Goal: Information Seeking & Learning: Understand process/instructions

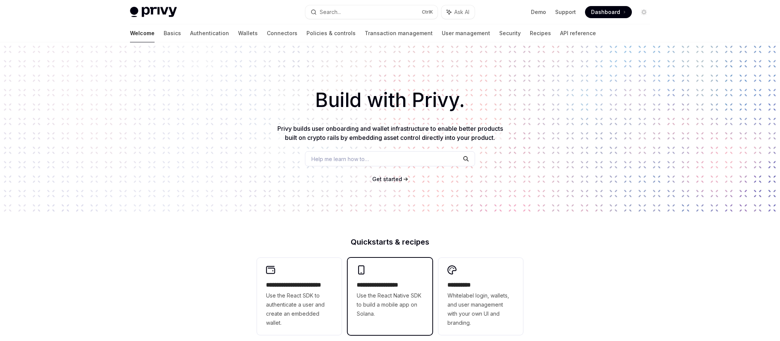
click at [402, 280] on div "**********" at bounding box center [390, 292] width 85 height 68
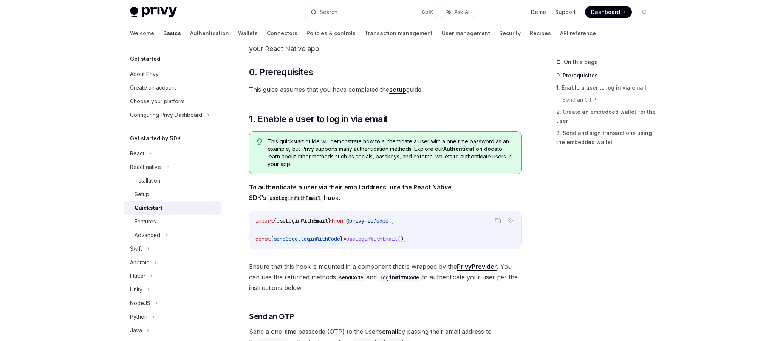
scroll to position [76, 0]
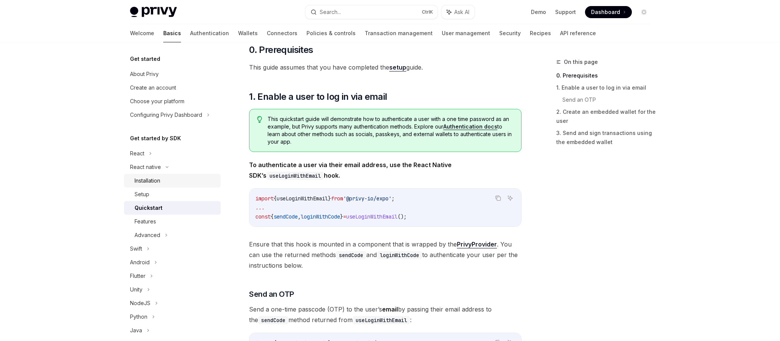
click at [178, 178] on div "Installation" at bounding box center [176, 180] width 82 height 9
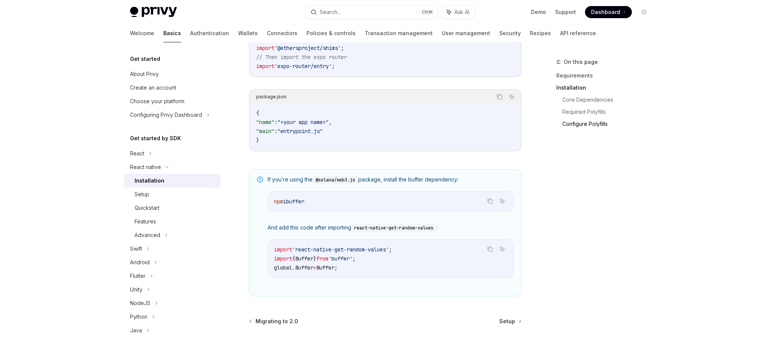
scroll to position [524, 0]
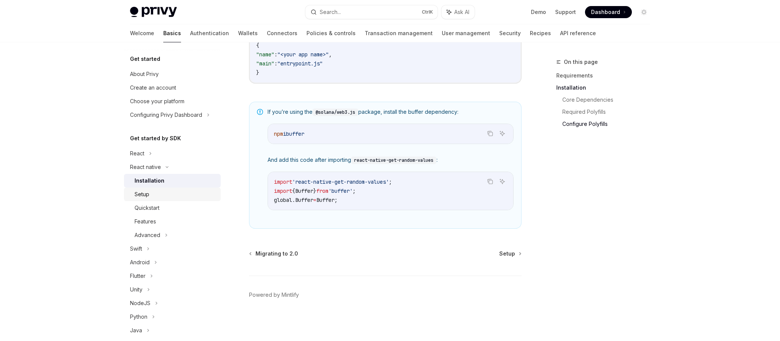
click at [181, 198] on div "Setup" at bounding box center [176, 194] width 82 height 9
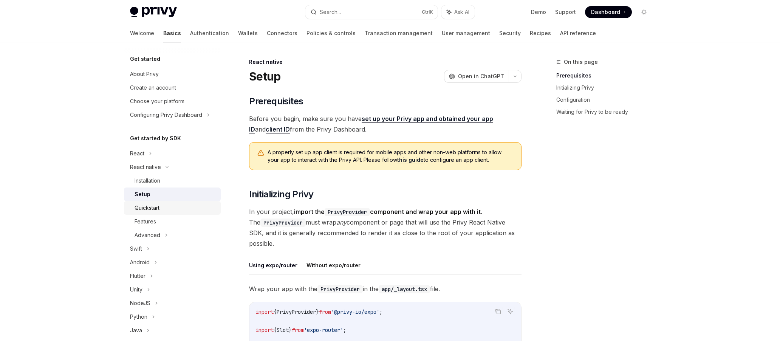
click at [181, 208] on div "Quickstart" at bounding box center [176, 207] width 82 height 9
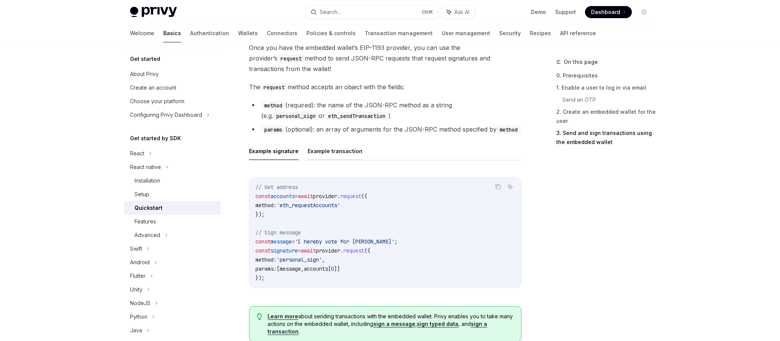
scroll to position [1138, 0]
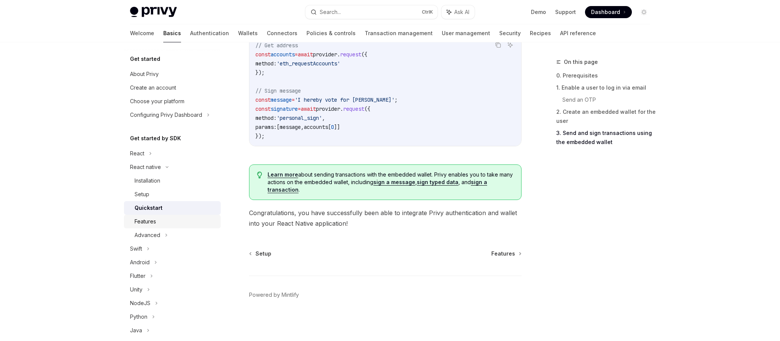
click at [188, 219] on div "Features" at bounding box center [176, 221] width 82 height 9
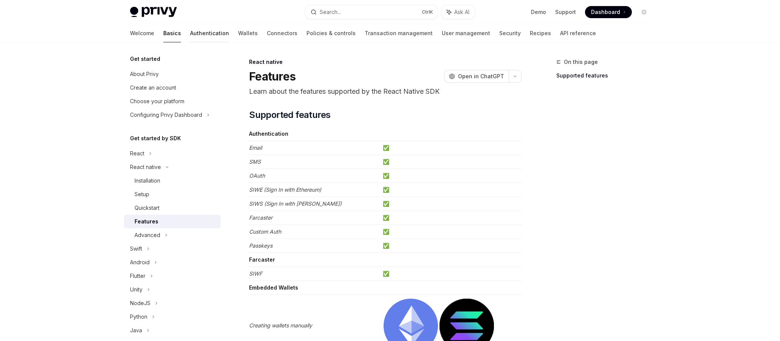
click at [190, 36] on link "Authentication" at bounding box center [209, 33] width 39 height 18
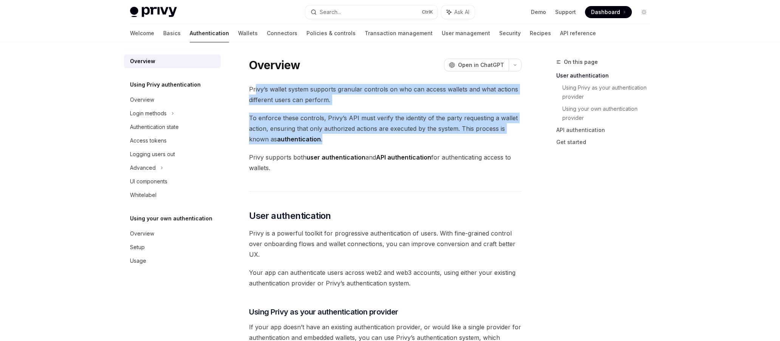
drag, startPoint x: 264, startPoint y: 90, endPoint x: 344, endPoint y: 138, distance: 93.6
click at [368, 116] on span "To enforce these controls, [PERSON_NAME]’s API must verify the identity of the …" at bounding box center [385, 129] width 273 height 32
click at [364, 117] on span "To enforce these controls, [PERSON_NAME]’s API must verify the identity of the …" at bounding box center [385, 129] width 273 height 32
click at [288, 114] on span "To enforce these controls, [PERSON_NAME]’s API must verify the identity of the …" at bounding box center [385, 129] width 273 height 32
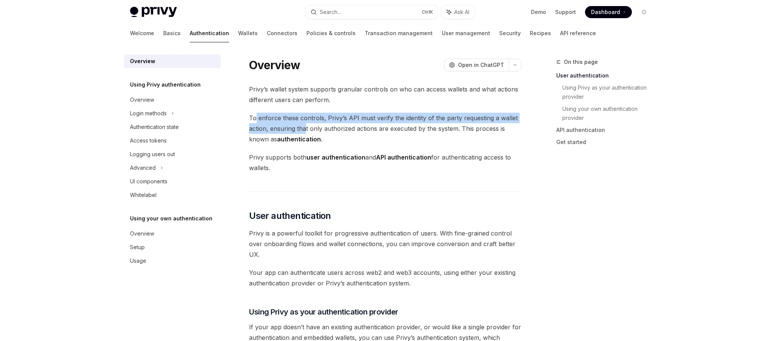
drag, startPoint x: 256, startPoint y: 117, endPoint x: 306, endPoint y: 131, distance: 51.7
click at [306, 131] on span "To enforce these controls, [PERSON_NAME]’s API must verify the identity of the …" at bounding box center [385, 129] width 273 height 32
click at [288, 124] on span "To enforce these controls, [PERSON_NAME]’s API must verify the identity of the …" at bounding box center [385, 129] width 273 height 32
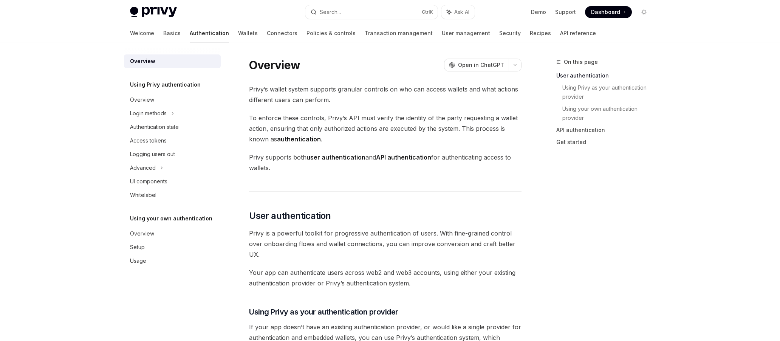
click at [257, 119] on span "To enforce these controls, [PERSON_NAME]’s API must verify the identity of the …" at bounding box center [385, 129] width 273 height 32
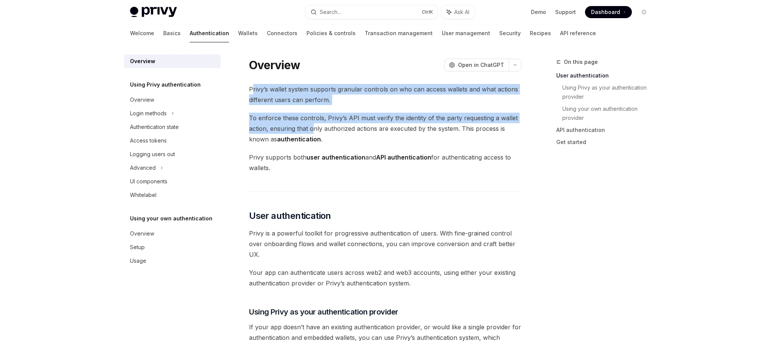
drag, startPoint x: 253, startPoint y: 93, endPoint x: 315, endPoint y: 124, distance: 69.5
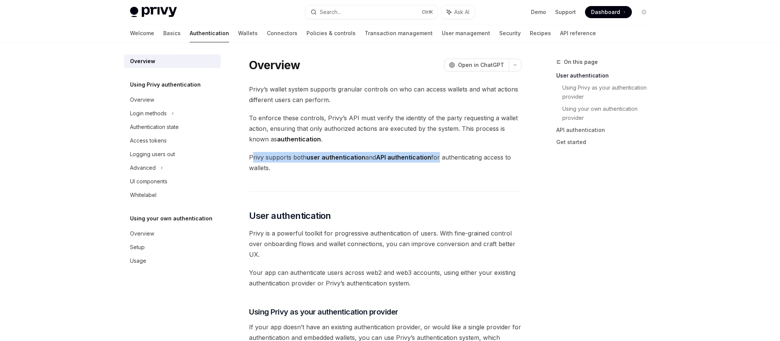
drag, startPoint x: 252, startPoint y: 156, endPoint x: 439, endPoint y: 159, distance: 186.8
click at [439, 159] on span "Privy supports both user authentication and API authentication for authenticati…" at bounding box center [385, 162] width 273 height 21
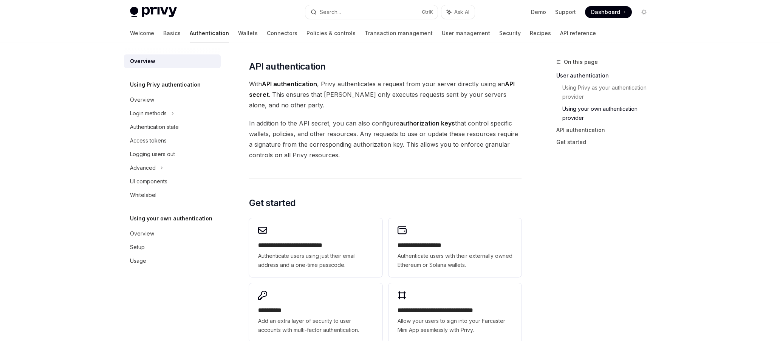
scroll to position [454, 0]
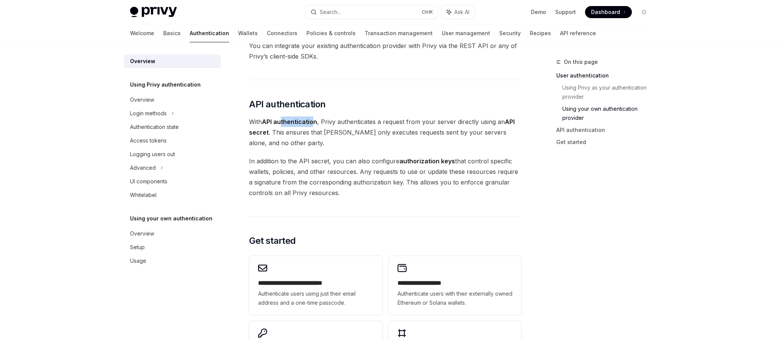
drag, startPoint x: 282, startPoint y: 122, endPoint x: 315, endPoint y: 121, distance: 32.9
click at [315, 121] on strong "API authentication" at bounding box center [289, 122] width 55 height 8
click at [313, 122] on strong "API authentication" at bounding box center [289, 122] width 55 height 8
drag, startPoint x: 249, startPoint y: 119, endPoint x: 263, endPoint y: 121, distance: 13.7
click at [263, 121] on div "Overview OpenAI Open in ChatGPT OpenAI Open in ChatGPT [PERSON_NAME]’s wallet s…" at bounding box center [314, 50] width 417 height 892
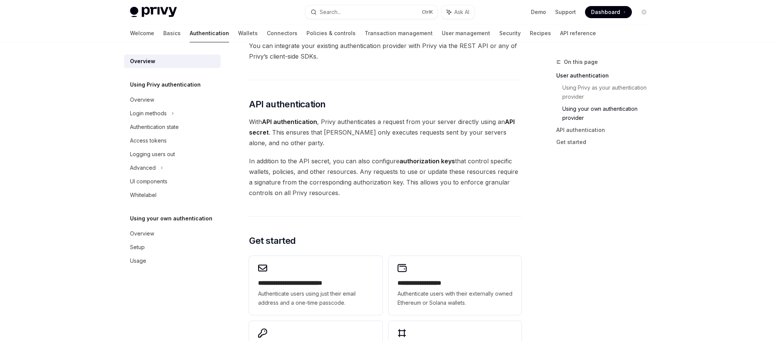
click at [318, 118] on span "With API authentication , Privy authenticates a request from your server direct…" at bounding box center [385, 132] width 273 height 32
drag, startPoint x: 326, startPoint y: 126, endPoint x: 426, endPoint y: 121, distance: 99.6
click at [426, 121] on span "With API authentication , Privy authenticates a request from your server direct…" at bounding box center [385, 132] width 273 height 32
click at [413, 135] on span "With API authentication , Privy authenticates a request from your server direct…" at bounding box center [385, 132] width 273 height 32
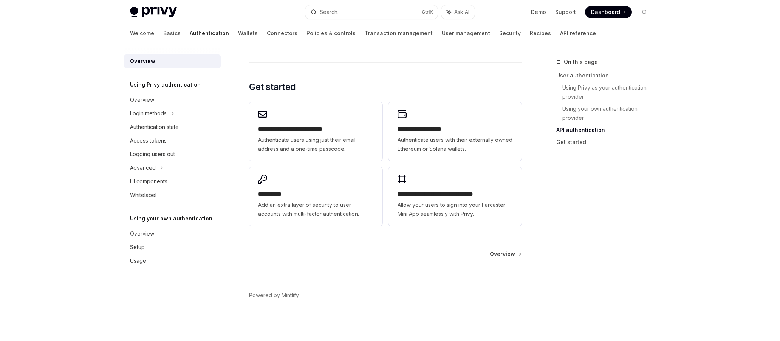
scroll to position [608, 0]
click at [169, 85] on h5 "Using Privy authentication" at bounding box center [165, 84] width 71 height 9
click at [144, 100] on div "Overview" at bounding box center [142, 99] width 24 height 9
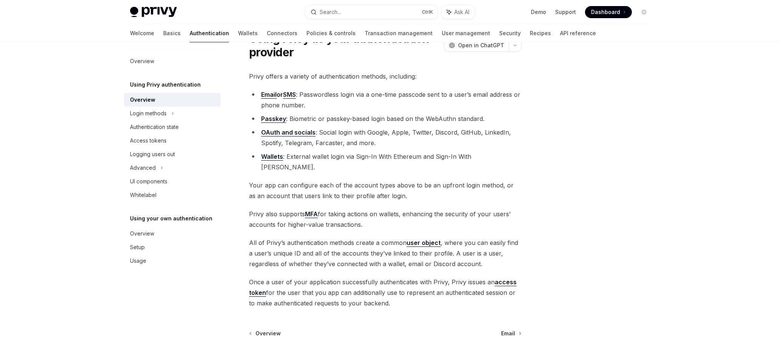
scroll to position [107, 0]
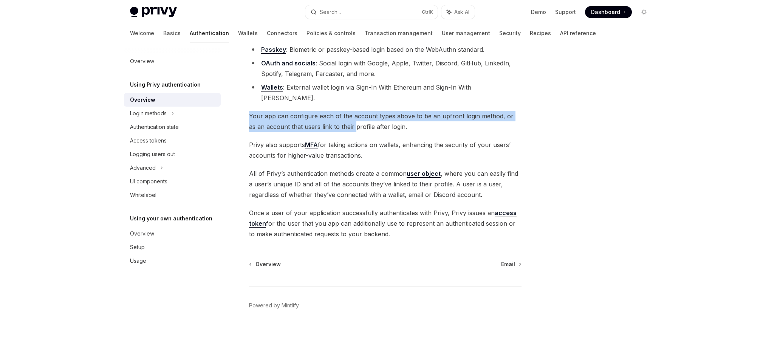
drag, startPoint x: 248, startPoint y: 104, endPoint x: 334, endPoint y: 122, distance: 88.1
click at [346, 116] on div "Using Privy authentication Using Privy as your authentication provider OpenAI O…" at bounding box center [314, 150] width 417 height 401
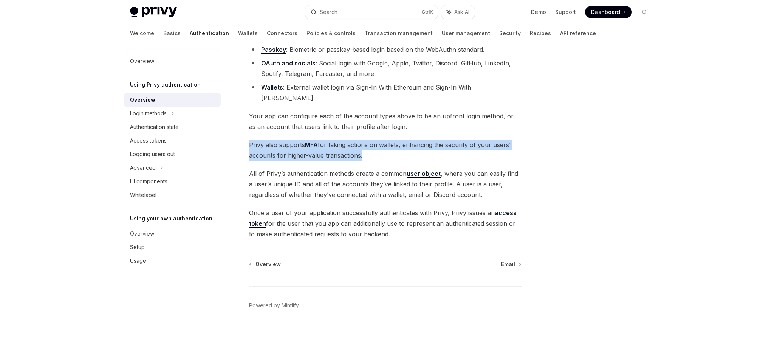
drag, startPoint x: 251, startPoint y: 134, endPoint x: 359, endPoint y: 144, distance: 108.5
click at [358, 144] on span "Privy also supports MFA for taking actions on wallets, enhancing the security o…" at bounding box center [385, 150] width 273 height 21
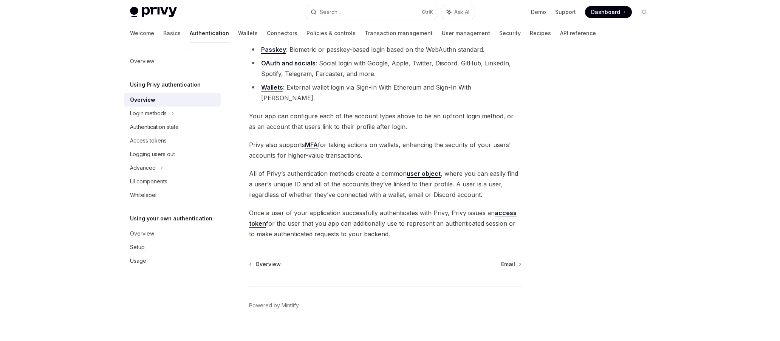
click at [322, 168] on span "All of Privy’s authentication methods create a common user object , where you c…" at bounding box center [385, 184] width 273 height 32
drag, startPoint x: 251, startPoint y: 162, endPoint x: 403, endPoint y: 164, distance: 151.6
click at [403, 168] on span "All of Privy’s authentication methods create a common user object , where you c…" at bounding box center [385, 184] width 273 height 32
click at [419, 170] on link "user object" at bounding box center [424, 174] width 34 height 8
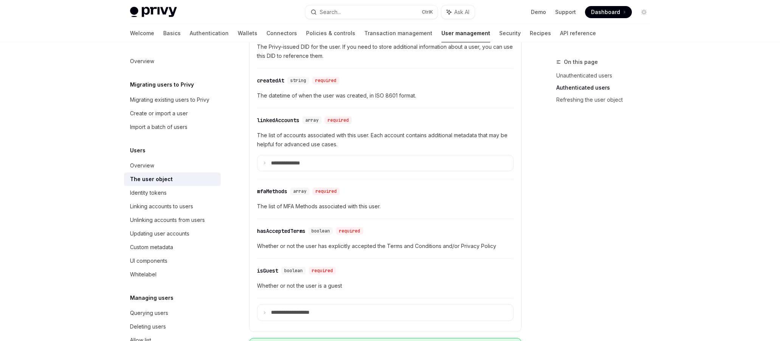
scroll to position [265, 0]
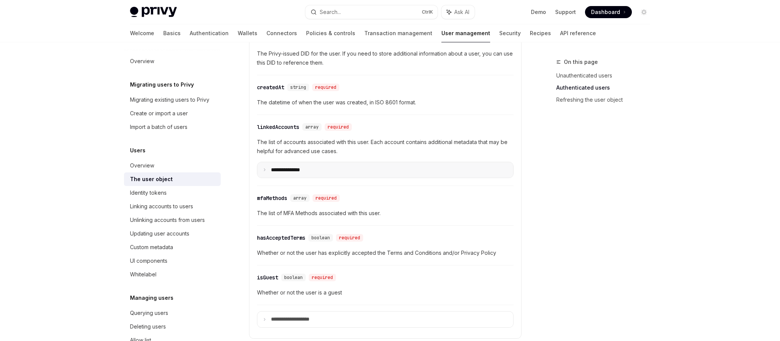
click at [358, 173] on summary "**********" at bounding box center [385, 170] width 256 height 16
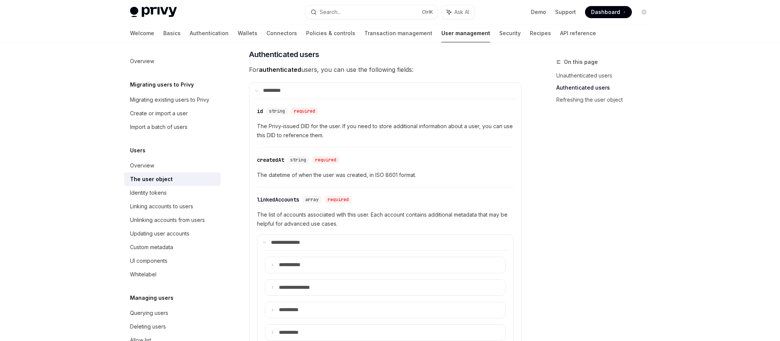
scroll to position [189, 0]
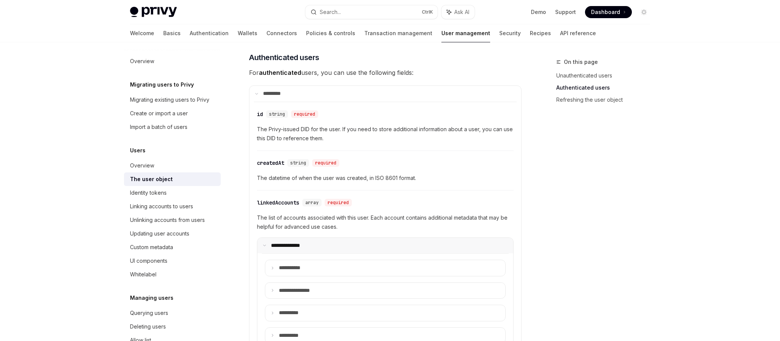
click at [346, 239] on summary "**********" at bounding box center [385, 246] width 256 height 16
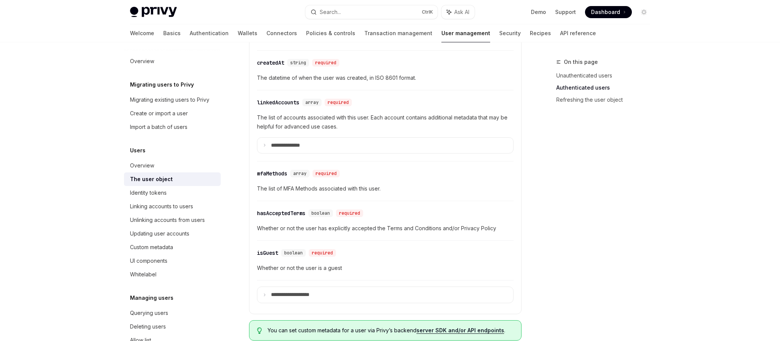
scroll to position [302, 0]
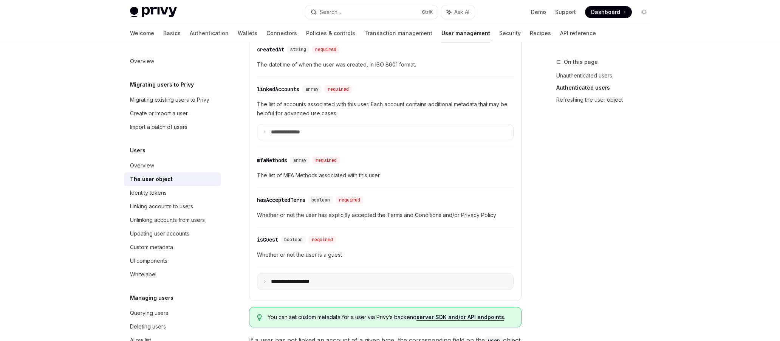
click at [340, 279] on summary "**********" at bounding box center [385, 282] width 256 height 16
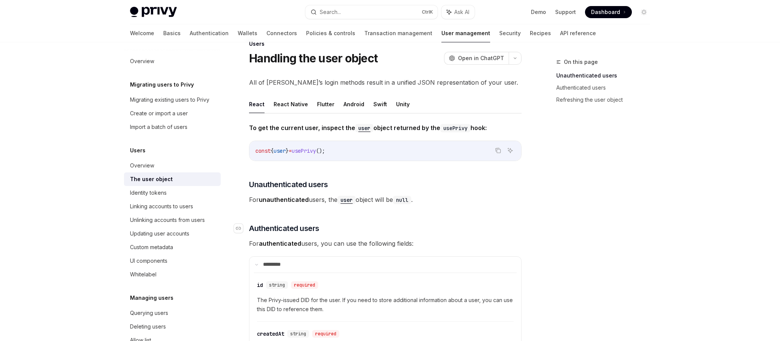
scroll to position [0, 0]
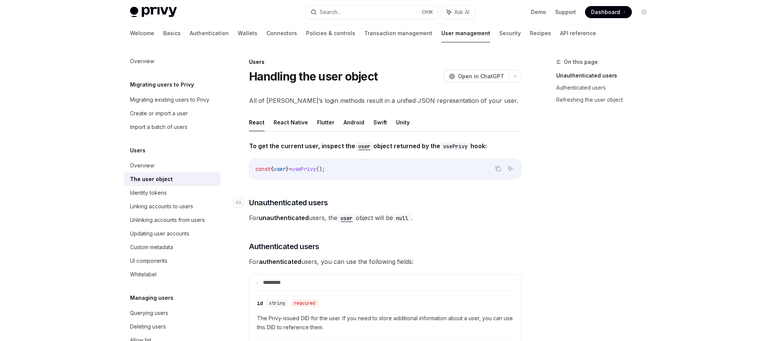
click at [301, 207] on span "Unauthenticated users" at bounding box center [288, 202] width 79 height 11
click at [299, 124] on button "React Native" at bounding box center [291, 122] width 34 height 18
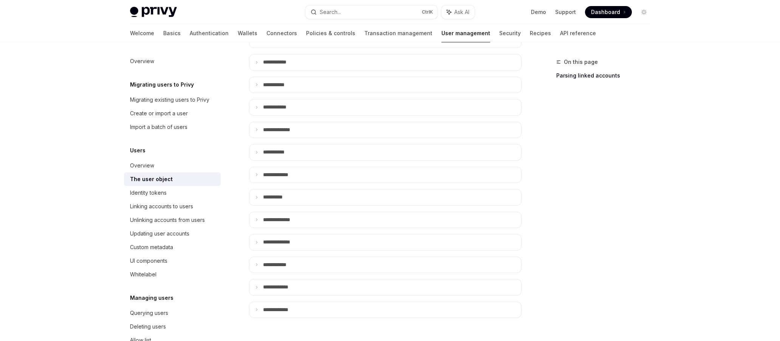
scroll to position [522, 0]
click at [187, 195] on div "Identity tokens" at bounding box center [173, 192] width 86 height 9
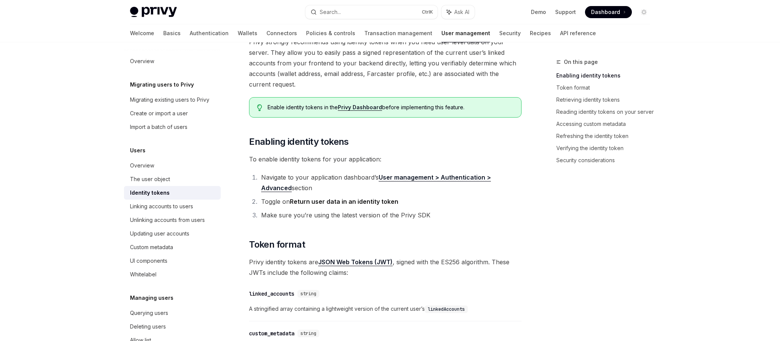
scroll to position [113, 0]
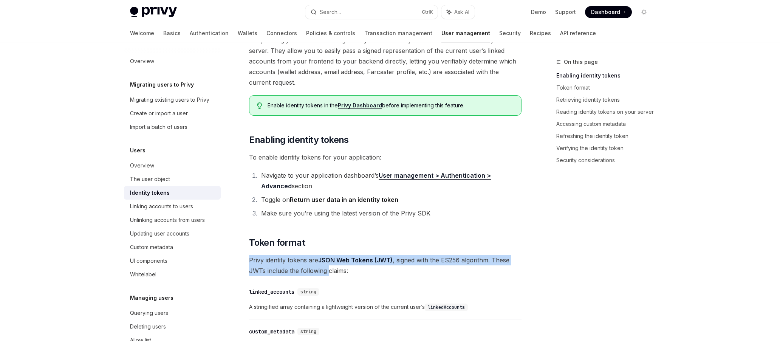
drag, startPoint x: 250, startPoint y: 261, endPoint x: 327, endPoint y: 266, distance: 77.3
click at [327, 266] on span "Privy identity tokens are JSON Web Tokens (JWT) , signed with the ES256 algorit…" at bounding box center [385, 265] width 273 height 21
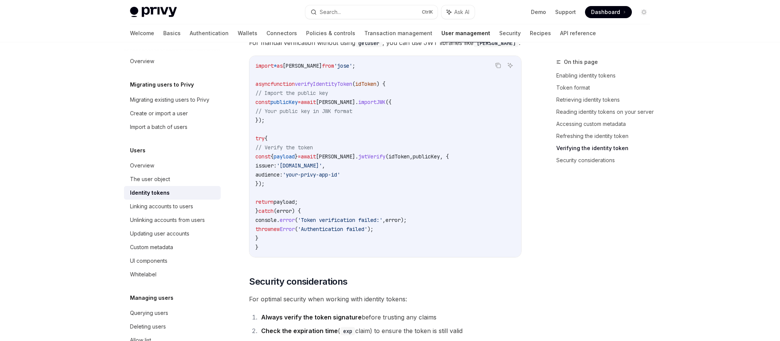
scroll to position [2256, 0]
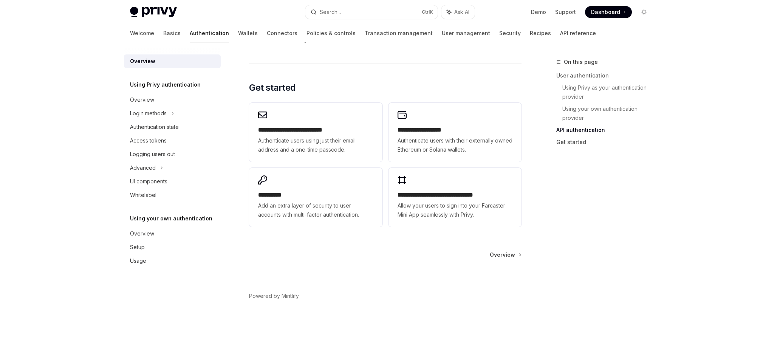
scroll to position [608, 0]
click at [177, 101] on div "Overview" at bounding box center [173, 99] width 86 height 9
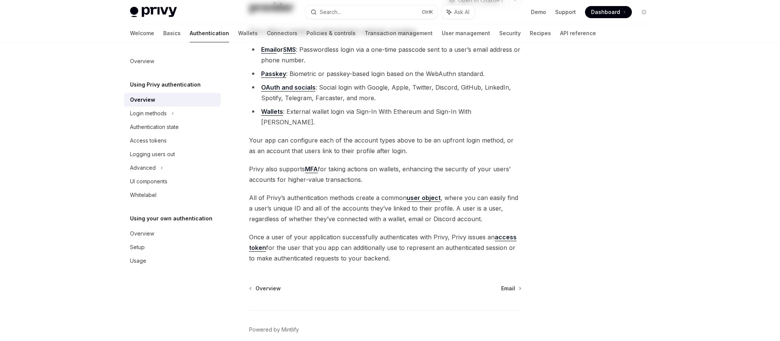
scroll to position [107, 0]
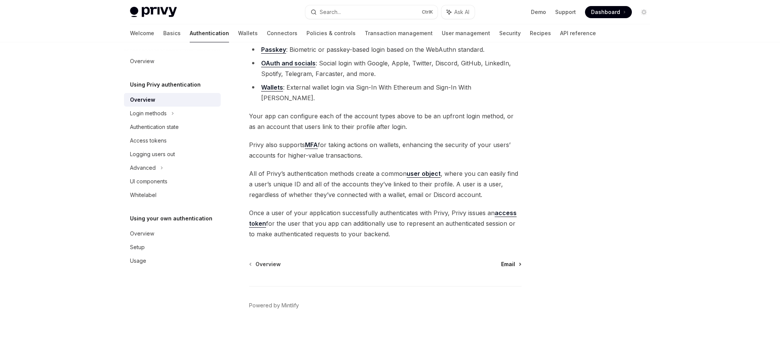
click at [512, 260] on span "Email" at bounding box center [508, 264] width 14 height 8
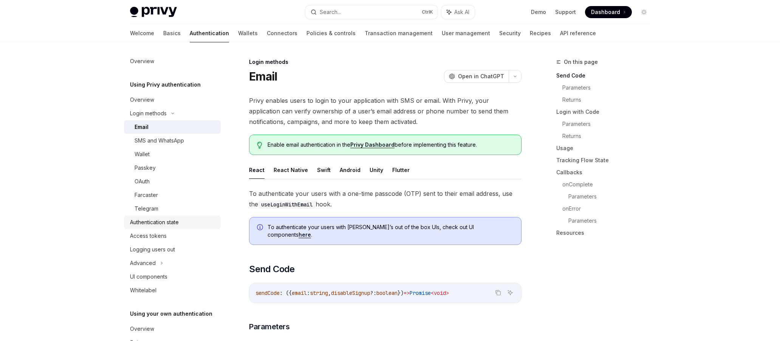
click at [185, 221] on div "Authentication state" at bounding box center [173, 222] width 86 height 9
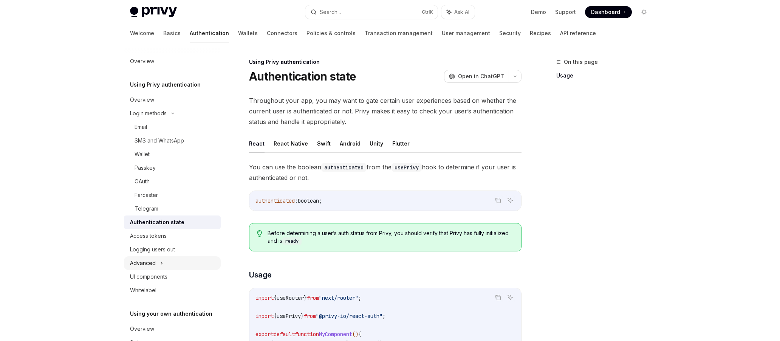
click at [189, 260] on div "Advanced" at bounding box center [172, 263] width 97 height 14
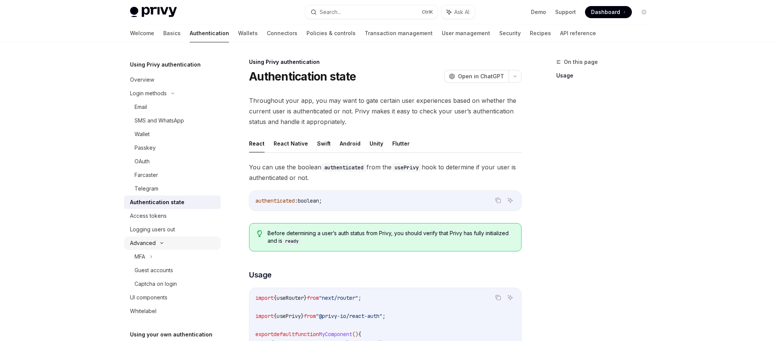
scroll to position [38, 0]
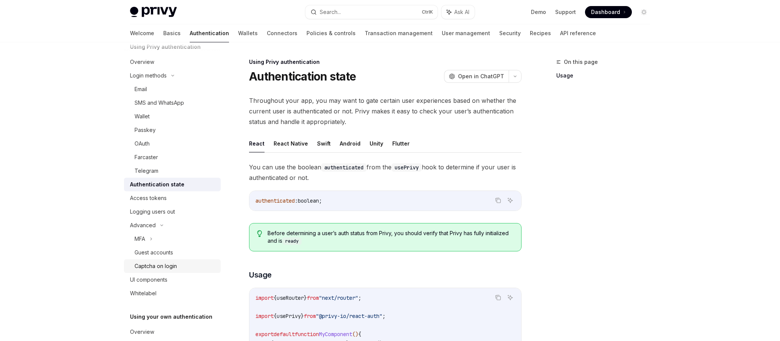
click at [192, 264] on div "Captcha on login" at bounding box center [176, 266] width 82 height 9
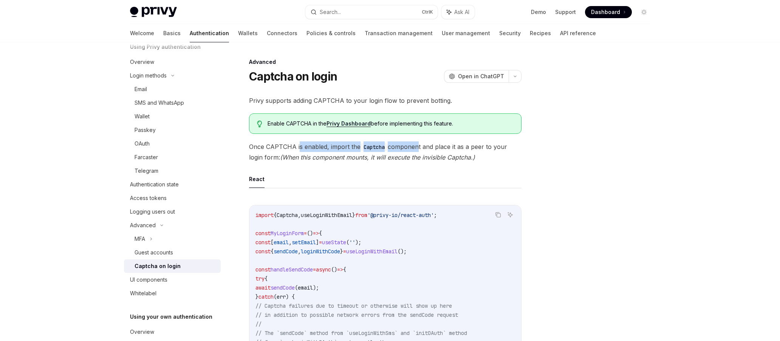
drag, startPoint x: 300, startPoint y: 142, endPoint x: 416, endPoint y: 145, distance: 116.1
click at [416, 144] on span "Once CAPTCHA is enabled, import the Captcha component and place it as a peer to…" at bounding box center [385, 151] width 273 height 21
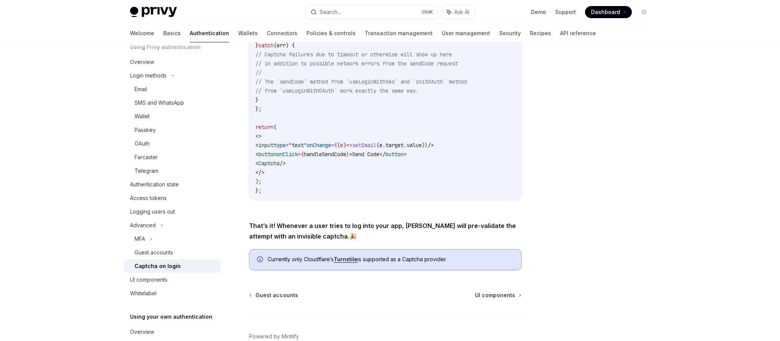
scroll to position [265, 0]
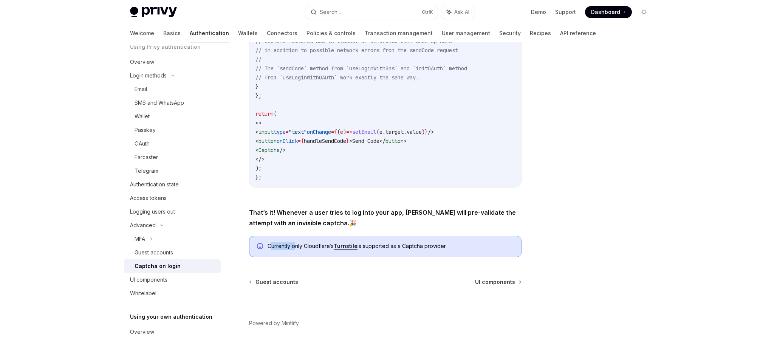
drag, startPoint x: 273, startPoint y: 248, endPoint x: 296, endPoint y: 245, distance: 23.2
click at [296, 245] on span "Currently only Cloudflare’s Turnstile is supported as a Captcha provider." at bounding box center [391, 246] width 246 height 8
click at [190, 250] on div "Guest accounts" at bounding box center [176, 252] width 82 height 9
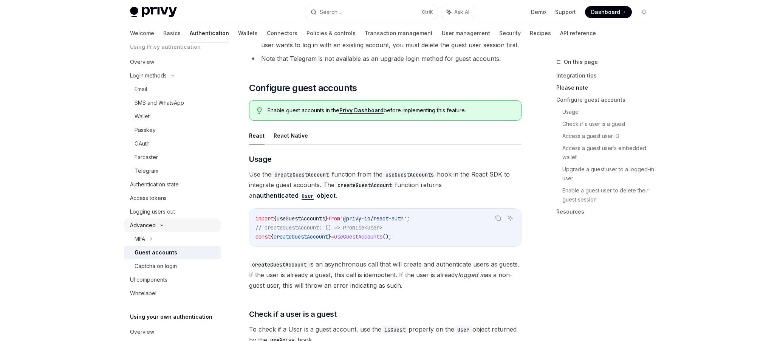
scroll to position [794, 0]
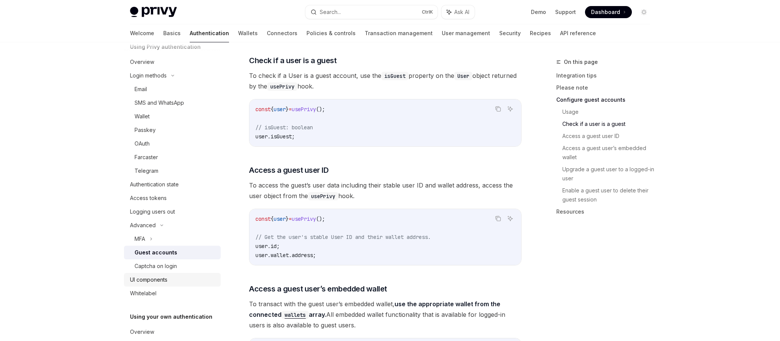
click at [171, 279] on div "UI components" at bounding box center [173, 279] width 86 height 9
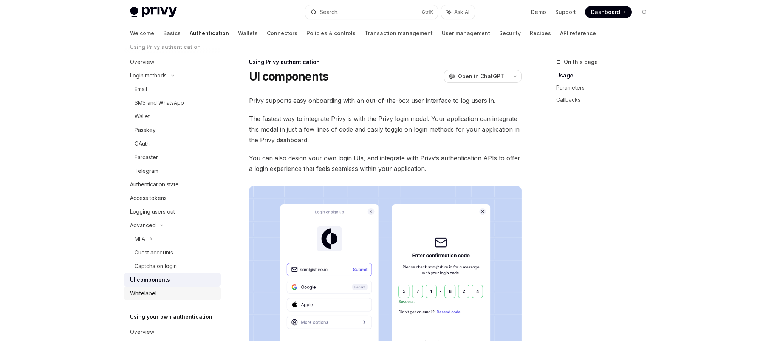
click at [177, 298] on link "Whitelabel" at bounding box center [172, 294] width 97 height 14
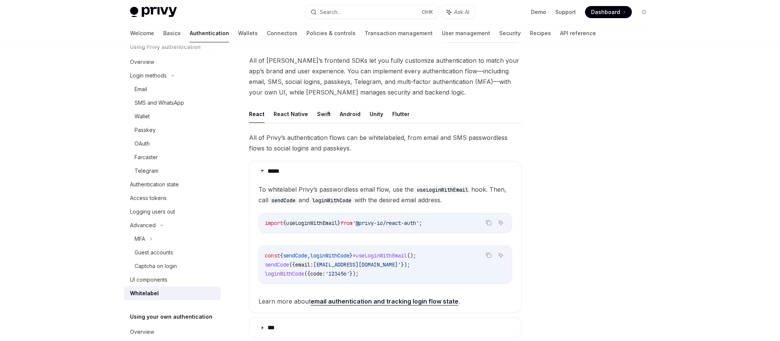
scroll to position [27, 0]
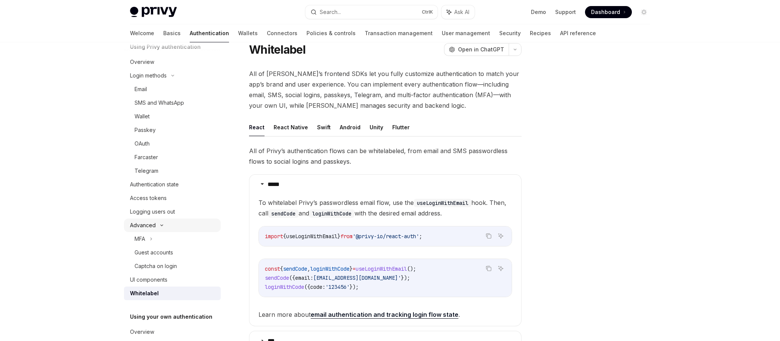
click at [187, 226] on div "Advanced" at bounding box center [172, 226] width 97 height 14
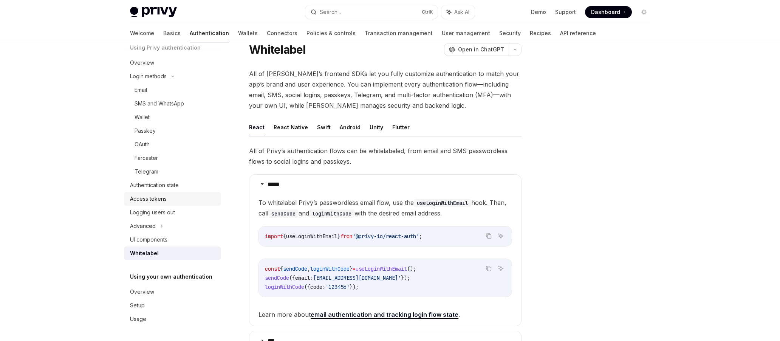
click at [194, 203] on div "Access tokens" at bounding box center [173, 198] width 86 height 9
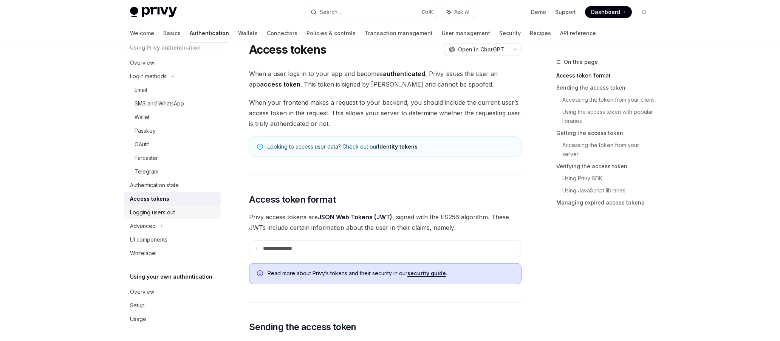
click at [190, 212] on div "Logging users out" at bounding box center [173, 212] width 86 height 9
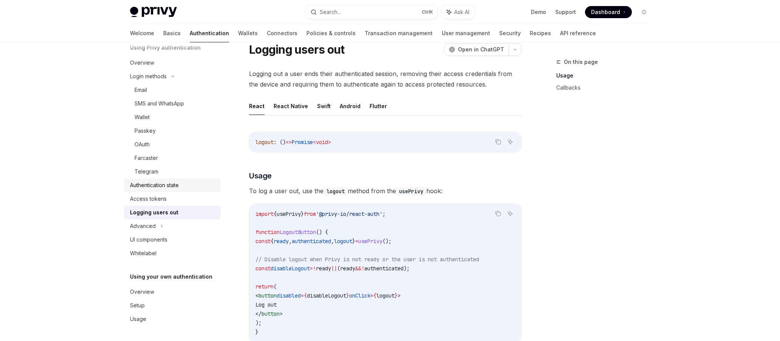
click at [204, 189] on div "Authentication state" at bounding box center [173, 185] width 86 height 9
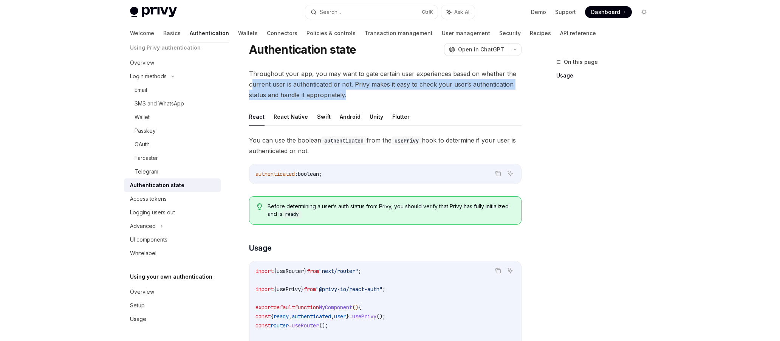
drag, startPoint x: 253, startPoint y: 82, endPoint x: 350, endPoint y: 96, distance: 98.1
click at [350, 96] on span "Throughout your app, you may want to gate certain user experiences based on whe…" at bounding box center [385, 84] width 273 height 32
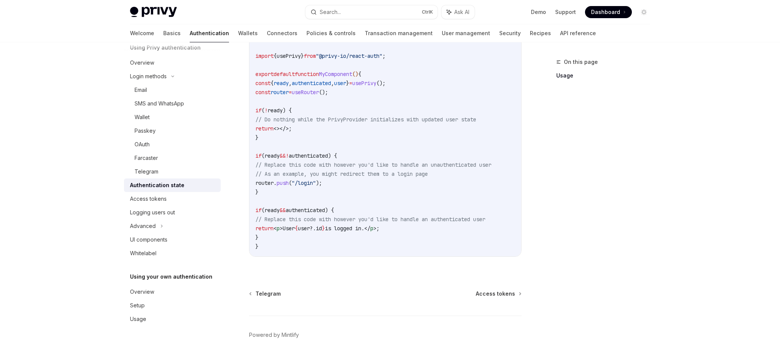
scroll to position [303, 0]
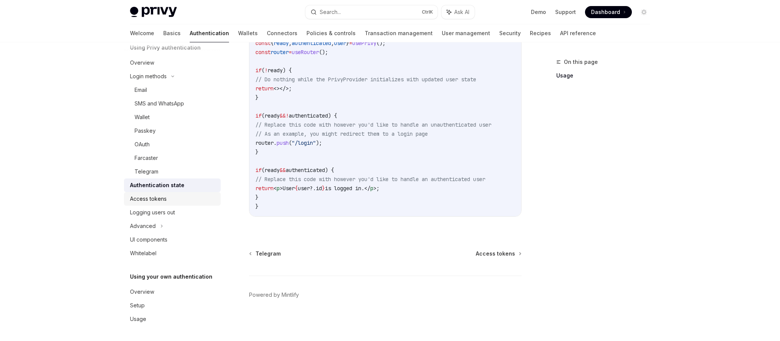
click at [170, 202] on div "Access tokens" at bounding box center [173, 198] width 86 height 9
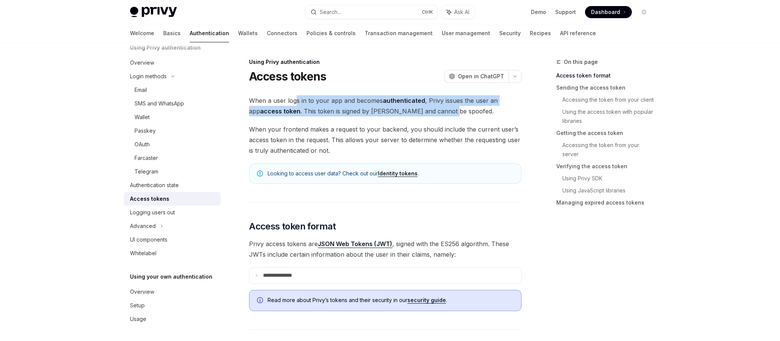
drag, startPoint x: 295, startPoint y: 103, endPoint x: 435, endPoint y: 112, distance: 140.2
click at [435, 112] on span "When a user logs in to your app and becomes authenticated , Privy issues the us…" at bounding box center [385, 105] width 273 height 21
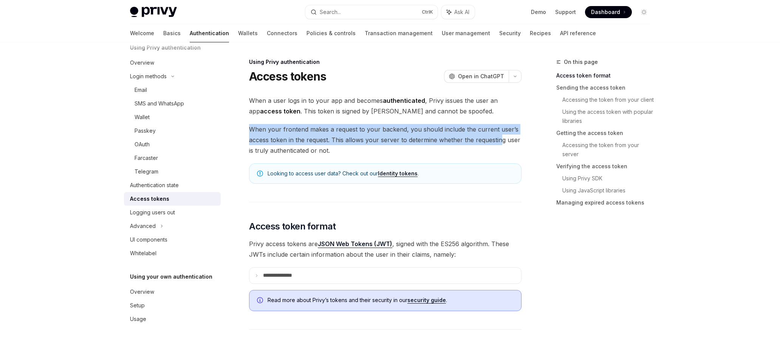
drag, startPoint x: 251, startPoint y: 128, endPoint x: 499, endPoint y: 139, distance: 247.9
click at [499, 139] on span "When your frontend makes a request to your backend, you should include the curr…" at bounding box center [385, 140] width 273 height 32
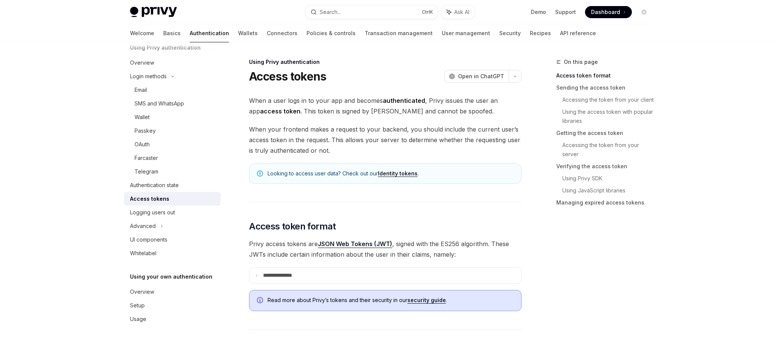
click at [330, 175] on span "Looking to access user data? Check out our Identity tokens ." at bounding box center [391, 174] width 246 height 8
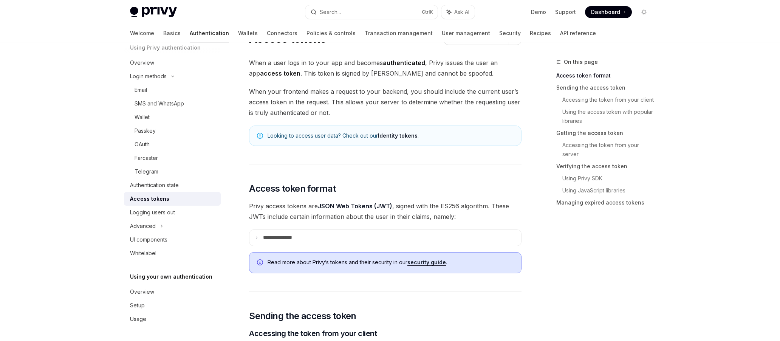
scroll to position [113, 0]
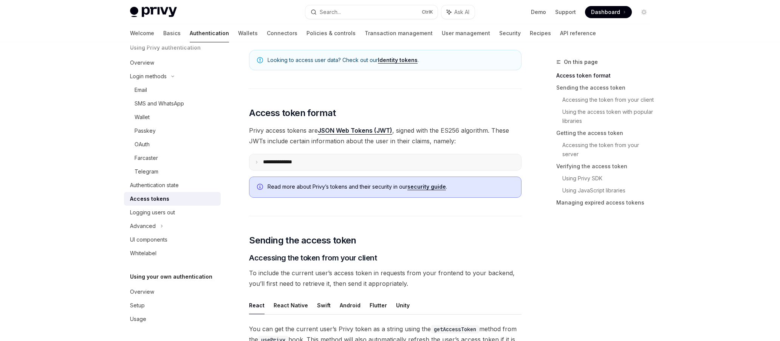
click at [260, 163] on summary "**********" at bounding box center [386, 162] width 272 height 16
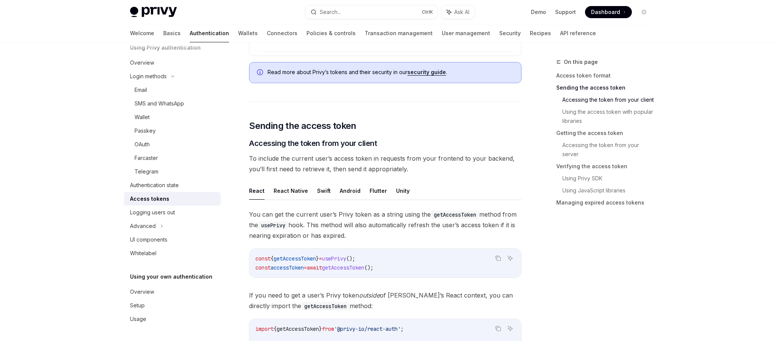
scroll to position [492, 0]
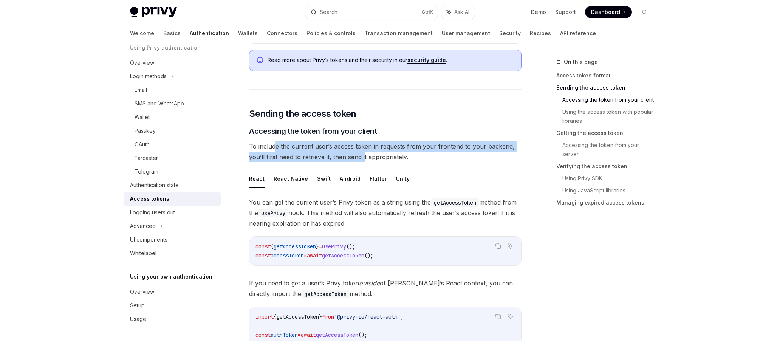
drag, startPoint x: 276, startPoint y: 147, endPoint x: 365, endPoint y: 153, distance: 89.4
click at [365, 153] on span "To include the current user’s access token in requests from your frontend to yo…" at bounding box center [385, 151] width 273 height 21
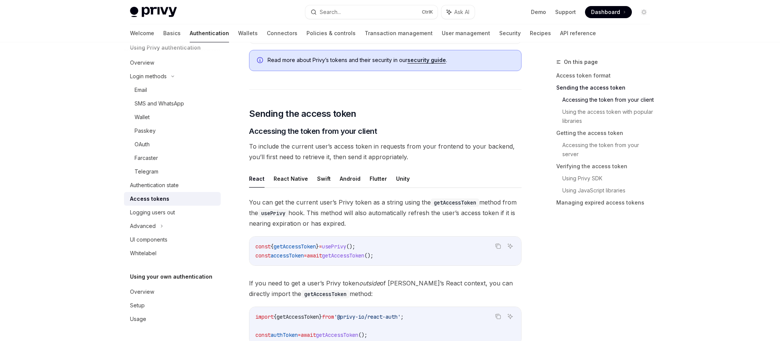
click at [258, 200] on span "You can get the current user’s Privy token as a string using the getAccessToken…" at bounding box center [385, 213] width 273 height 32
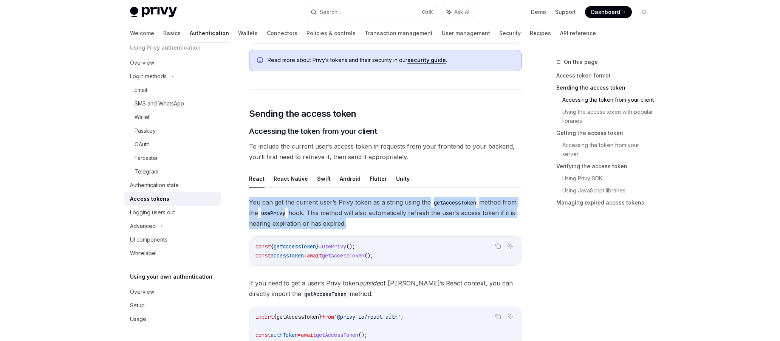
drag, startPoint x: 248, startPoint y: 202, endPoint x: 343, endPoint y: 226, distance: 97.9
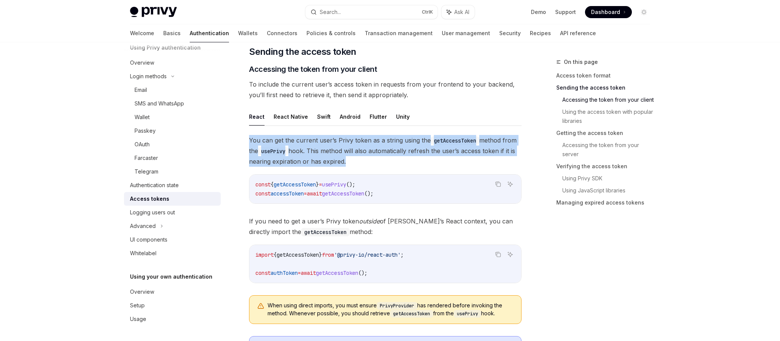
scroll to position [567, 0]
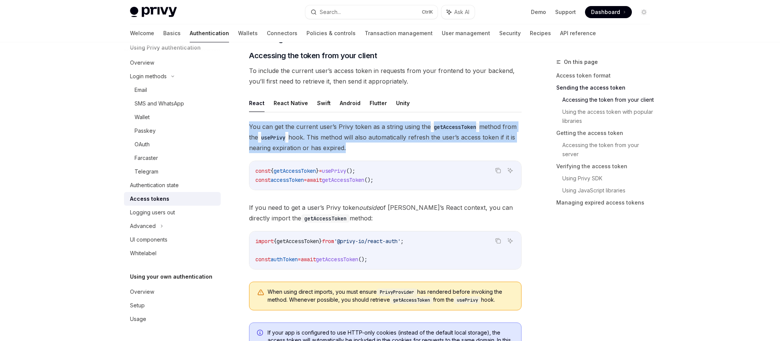
drag, startPoint x: 252, startPoint y: 209, endPoint x: 347, endPoint y: 214, distance: 95.4
click at [347, 214] on span "If you need to get a user’s Privy token outside of Privy’s React context, you c…" at bounding box center [385, 212] width 273 height 21
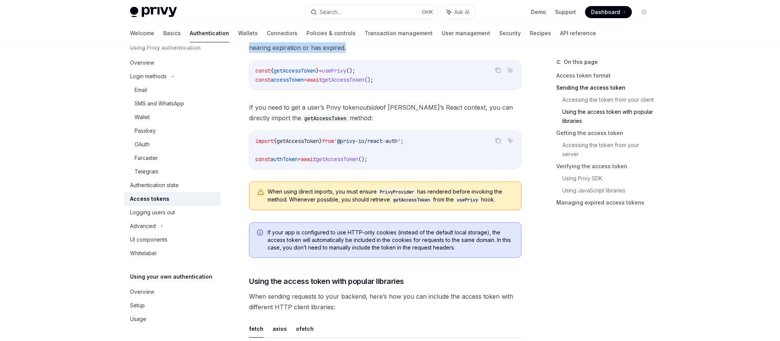
scroll to position [681, 0]
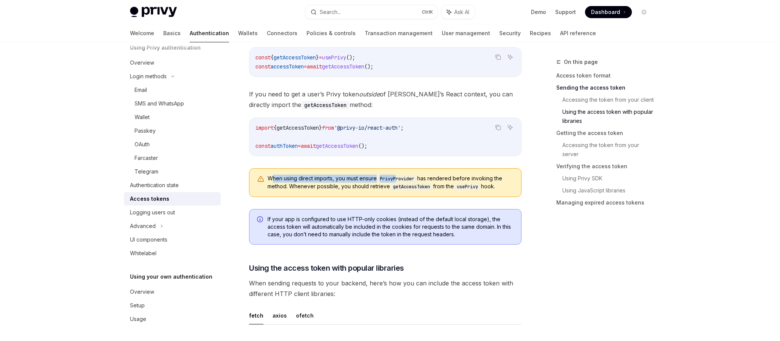
drag, startPoint x: 273, startPoint y: 178, endPoint x: 399, endPoint y: 180, distance: 125.5
click at [399, 180] on span "When using direct imports, you must ensure PrivyProvider has rendered before in…" at bounding box center [391, 183] width 246 height 16
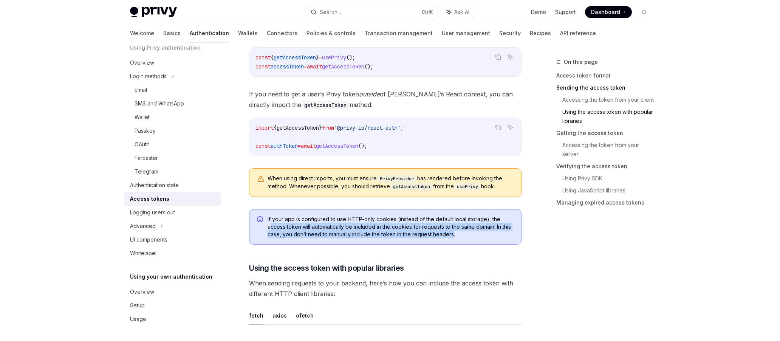
drag, startPoint x: 270, startPoint y: 227, endPoint x: 453, endPoint y: 237, distance: 183.2
click at [453, 237] on span "If your app is configured to use HTTP-only cookies (instead of the default loca…" at bounding box center [391, 227] width 246 height 23
click at [317, 228] on span "If your app is configured to use HTTP-only cookies (instead of the default loca…" at bounding box center [391, 227] width 246 height 23
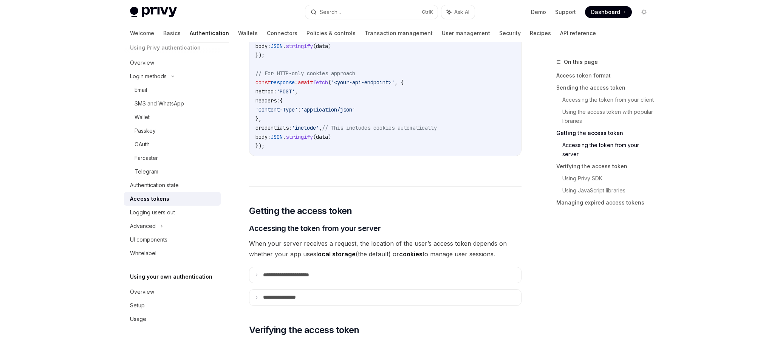
scroll to position [1096, 0]
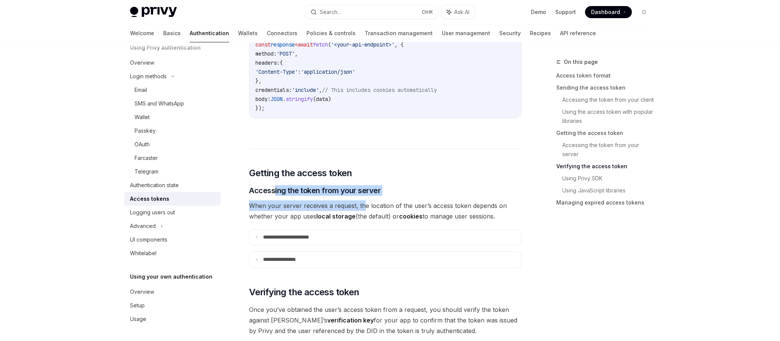
drag, startPoint x: 275, startPoint y: 192, endPoint x: 369, endPoint y: 205, distance: 95.0
click at [368, 205] on div "**********" at bounding box center [385, 172] width 273 height 2347
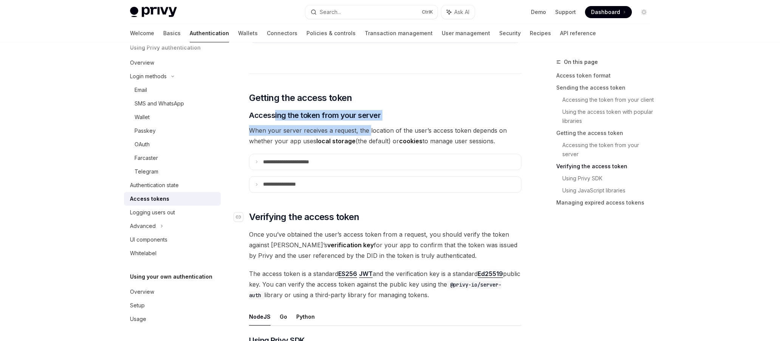
scroll to position [1172, 0]
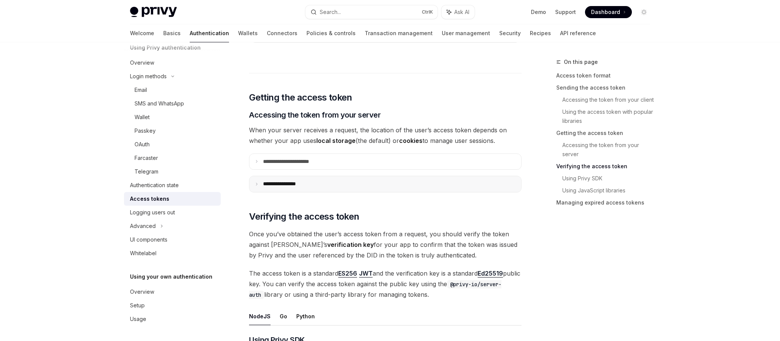
click at [257, 186] on icon at bounding box center [257, 184] width 4 height 4
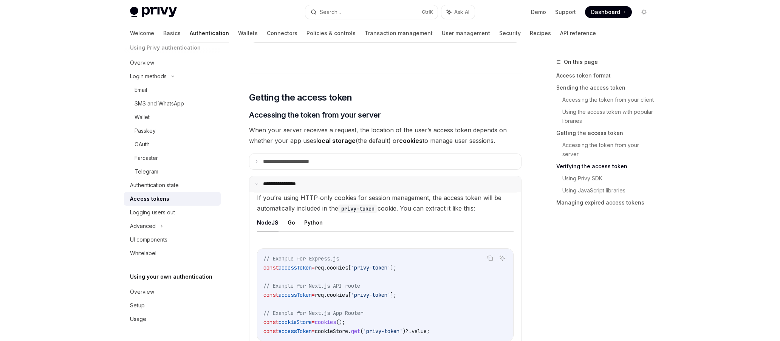
click at [253, 183] on summary "**********" at bounding box center [386, 184] width 272 height 16
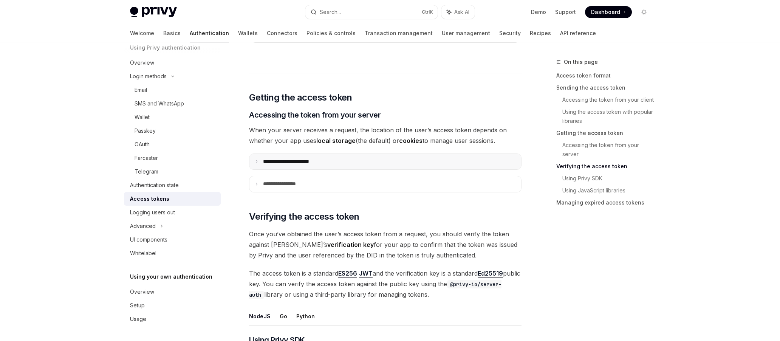
click at [257, 166] on summary "**********" at bounding box center [386, 162] width 272 height 16
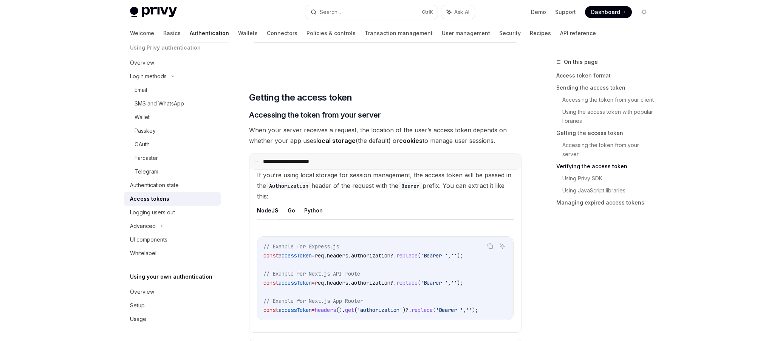
click at [257, 165] on summary "**********" at bounding box center [386, 162] width 272 height 16
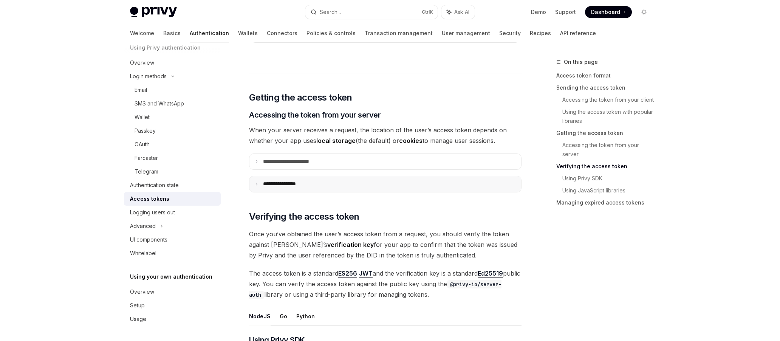
click at [256, 185] on icon at bounding box center [257, 184] width 4 height 4
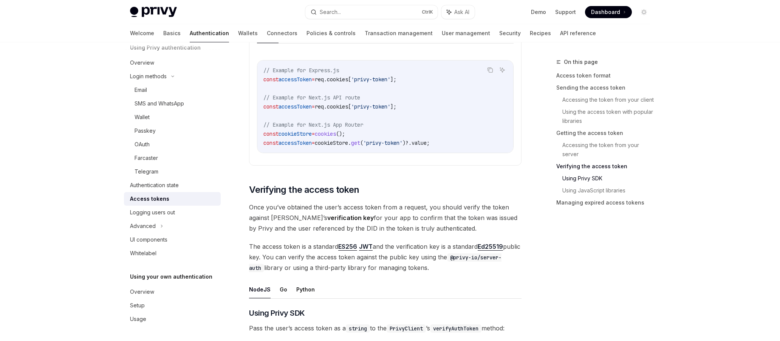
scroll to position [1361, 0]
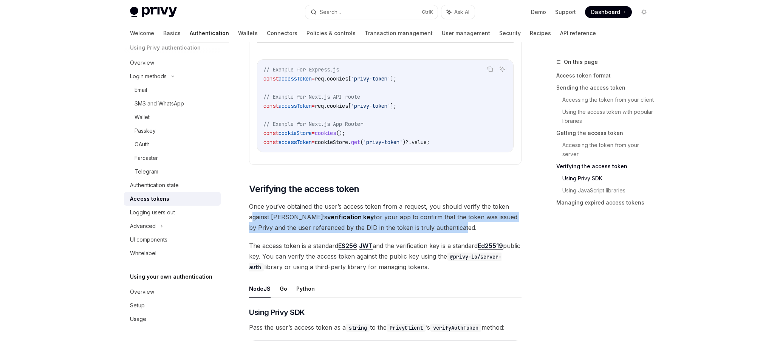
drag, startPoint x: 252, startPoint y: 214, endPoint x: 425, endPoint y: 227, distance: 172.9
click at [425, 226] on span "Once you’ve obtained the user’s access token from a request, you should verify …" at bounding box center [385, 217] width 273 height 32
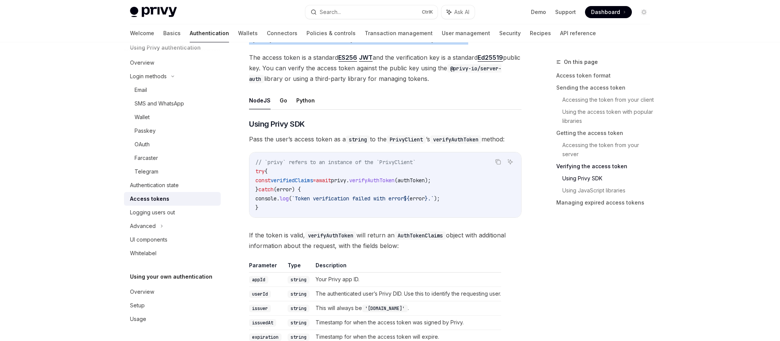
scroll to position [1550, 0]
drag, startPoint x: 277, startPoint y: 236, endPoint x: 405, endPoint y: 244, distance: 128.4
click at [405, 244] on span "If the token is valid, verifyAuthToken will return an AuthTokenClaims object wi…" at bounding box center [385, 239] width 273 height 21
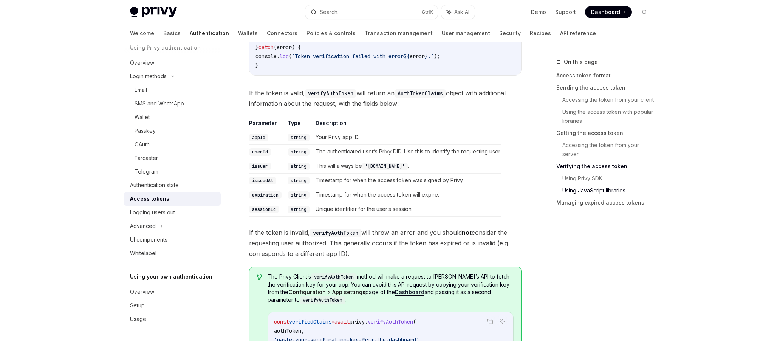
scroll to position [1701, 0]
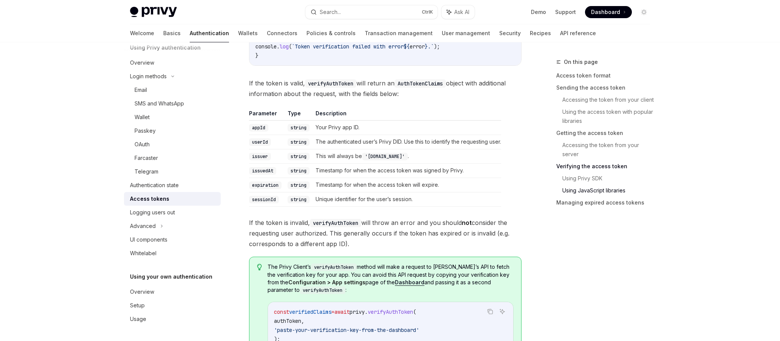
click at [268, 171] on code "issuedAt" at bounding box center [262, 171] width 27 height 8
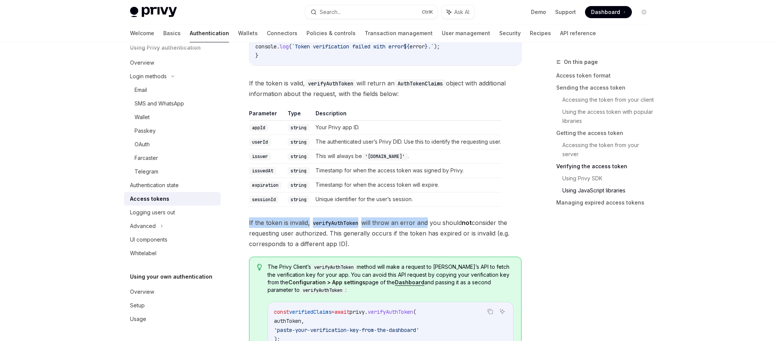
drag, startPoint x: 248, startPoint y: 220, endPoint x: 427, endPoint y: 220, distance: 178.8
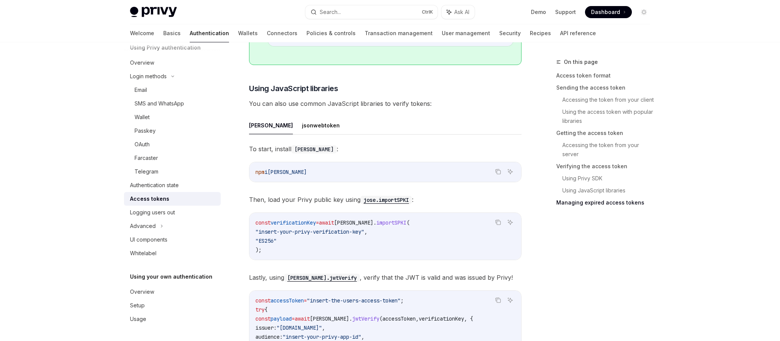
scroll to position [2004, 0]
click at [302, 129] on button "jsonwebtoken" at bounding box center [321, 126] width 38 height 18
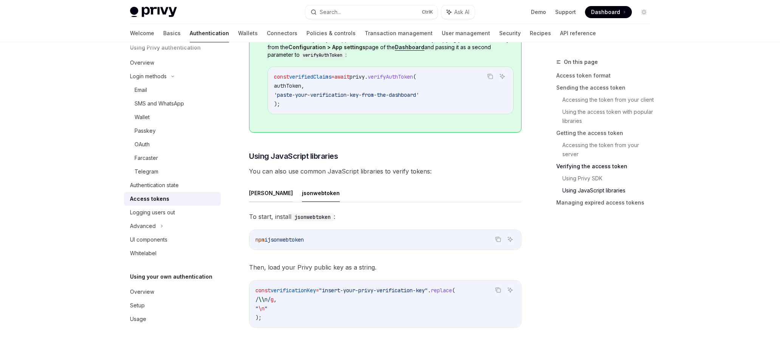
scroll to position [1950, 0]
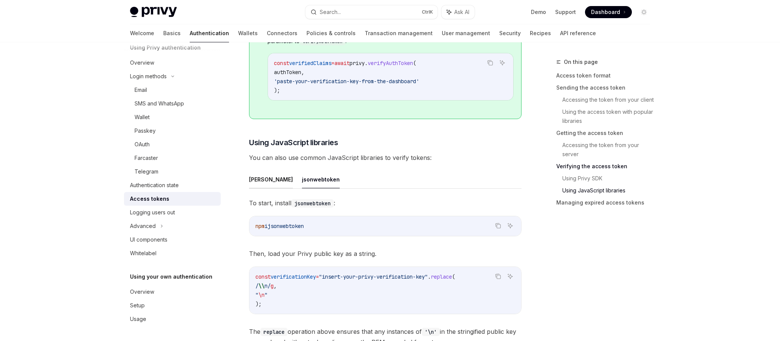
click at [253, 179] on button "[PERSON_NAME]" at bounding box center [271, 180] width 44 height 18
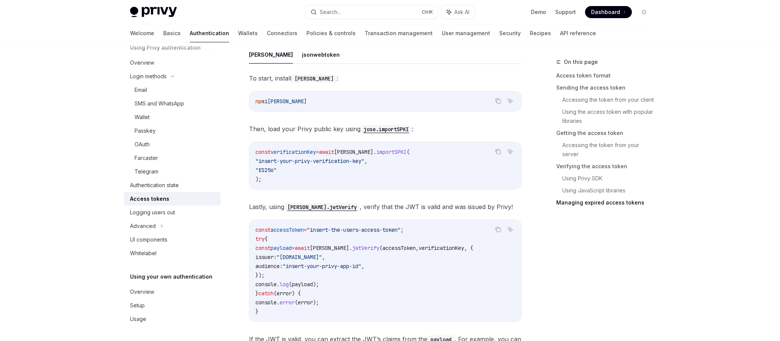
scroll to position [2064, 0]
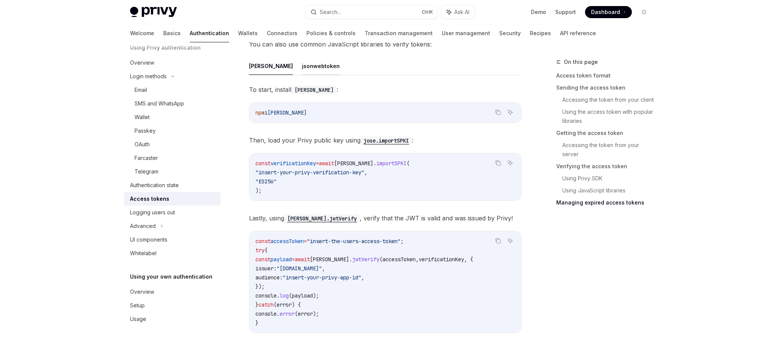
click at [302, 67] on button "jsonwebtoken" at bounding box center [321, 66] width 38 height 18
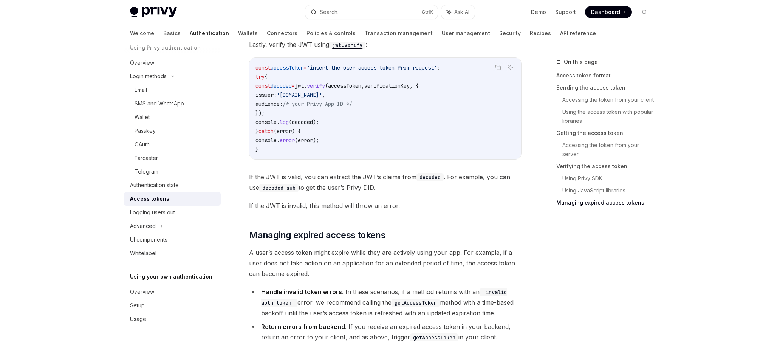
scroll to position [2253, 0]
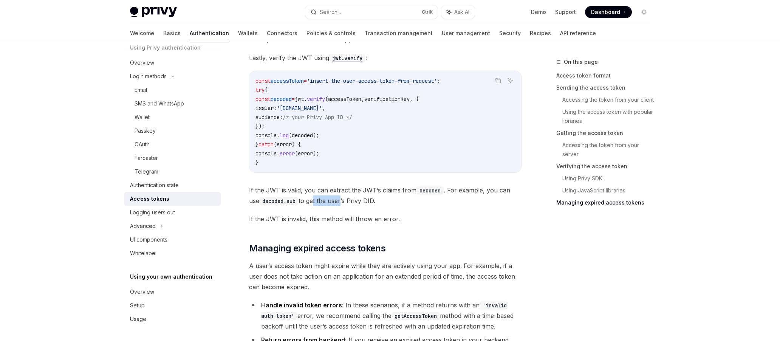
drag, startPoint x: 304, startPoint y: 202, endPoint x: 332, endPoint y: 204, distance: 28.8
click at [332, 204] on span "If the JWT is valid, you can extract the JWT’s claims from decoded . For exampl…" at bounding box center [385, 195] width 273 height 21
click at [350, 223] on span "If the JWT is invalid, this method will throw an error." at bounding box center [385, 219] width 273 height 11
drag, startPoint x: 256, startPoint y: 221, endPoint x: 400, endPoint y: 222, distance: 144.1
click at [396, 222] on span "If the JWT is invalid, this method will throw an error." at bounding box center [385, 219] width 273 height 11
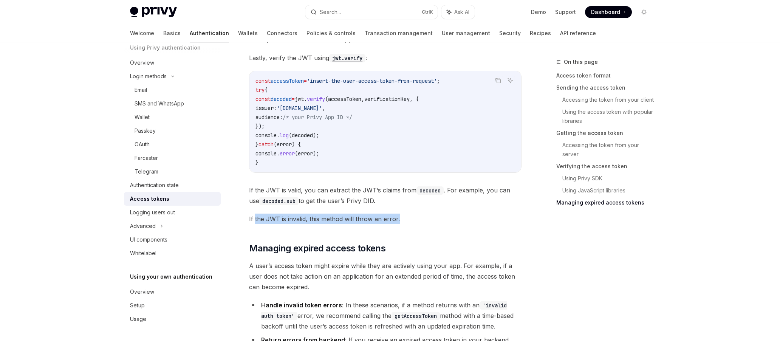
click at [436, 223] on span "If the JWT is invalid, this method will throw an error." at bounding box center [385, 219] width 273 height 11
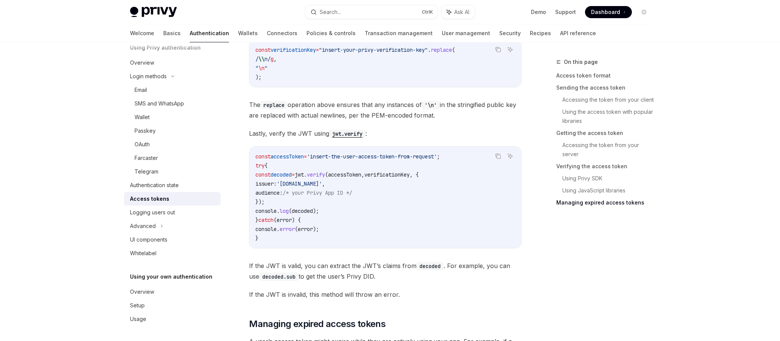
scroll to position [2139, 0]
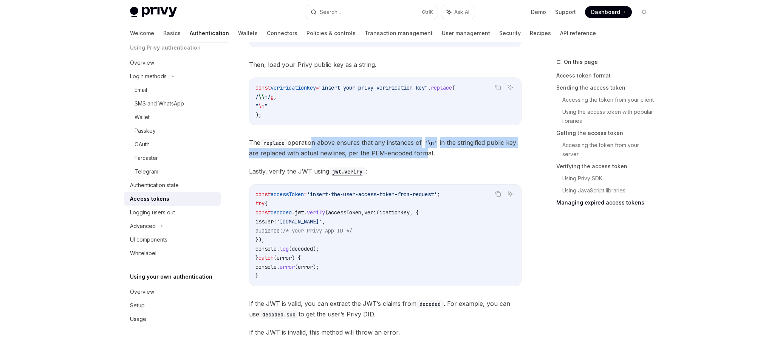
drag, startPoint x: 312, startPoint y: 136, endPoint x: 434, endPoint y: 148, distance: 122.3
click at [434, 148] on div "To start, install jsonwebtoken : Copy Ask AI npm i jsonwebtoken Then, load your…" at bounding box center [385, 173] width 273 height 329
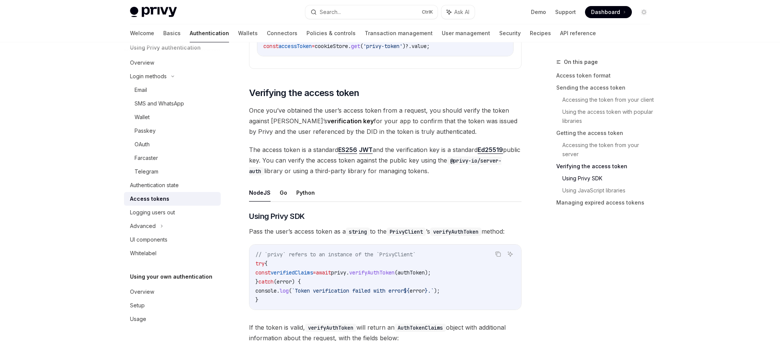
scroll to position [1496, 0]
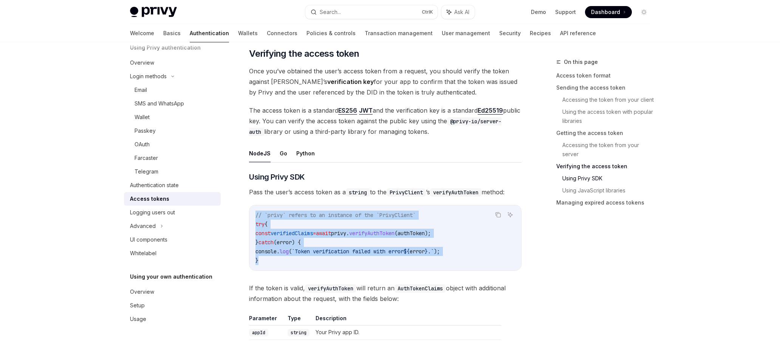
drag, startPoint x: 275, startPoint y: 264, endPoint x: 251, endPoint y: 216, distance: 53.8
click at [251, 216] on div "// `privy` refers to an instance of the `PrivyClient` try { const verifiedClaim…" at bounding box center [386, 237] width 272 height 65
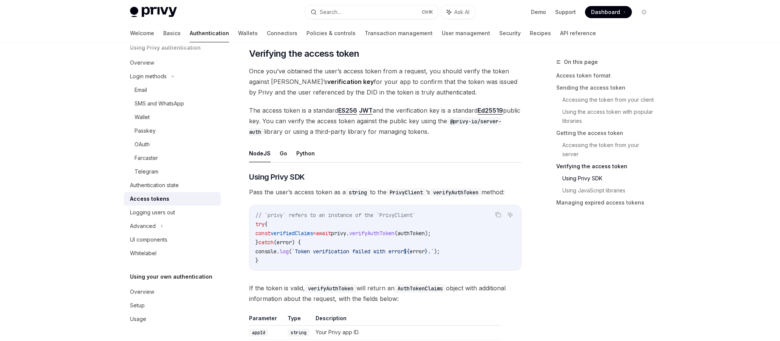
click at [344, 289] on code "verifyAuthToken" at bounding box center [330, 288] width 51 height 8
drag, startPoint x: 402, startPoint y: 301, endPoint x: 248, endPoint y: 50, distance: 294.5
copy div "​ Loremipsu dol sitame conse Adip eli’se doeiusmo tem inci’u labore etdol magn …"
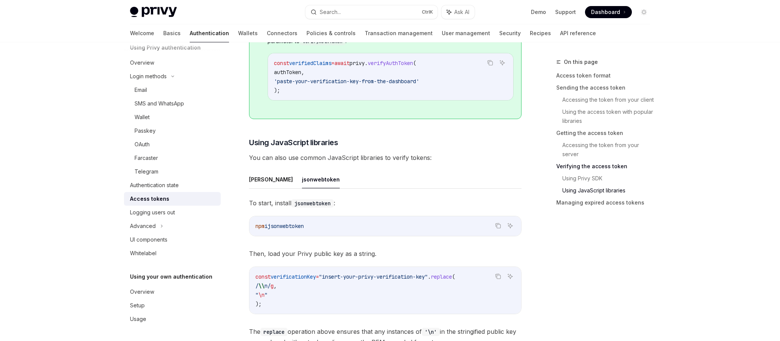
scroll to position [1723, 0]
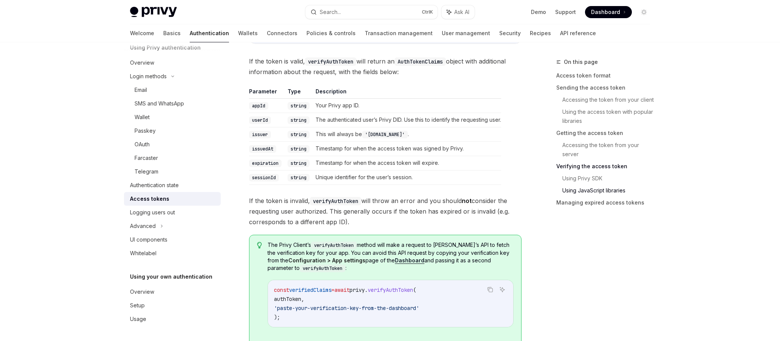
click at [396, 218] on span "If the token is invalid, verifyAuthToken will throw an error and you should not…" at bounding box center [385, 211] width 273 height 32
drag, startPoint x: 397, startPoint y: 222, endPoint x: 244, endPoint y: 203, distance: 154.3
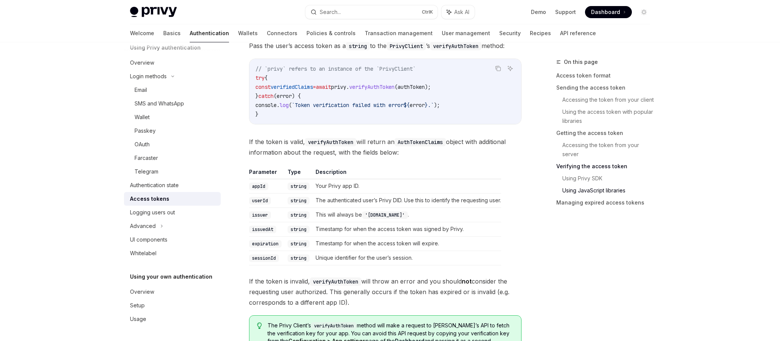
scroll to position [1685, 0]
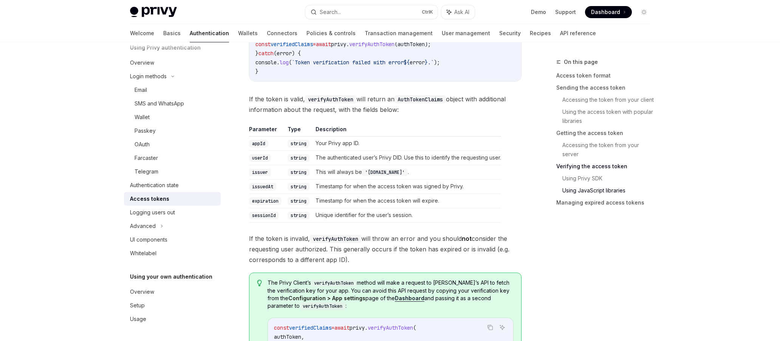
click at [422, 200] on td "Timestamp for when the access token will expire." at bounding box center [407, 201] width 189 height 14
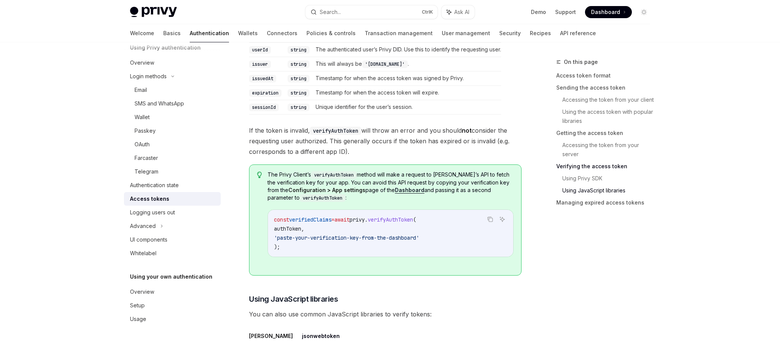
scroll to position [1799, 0]
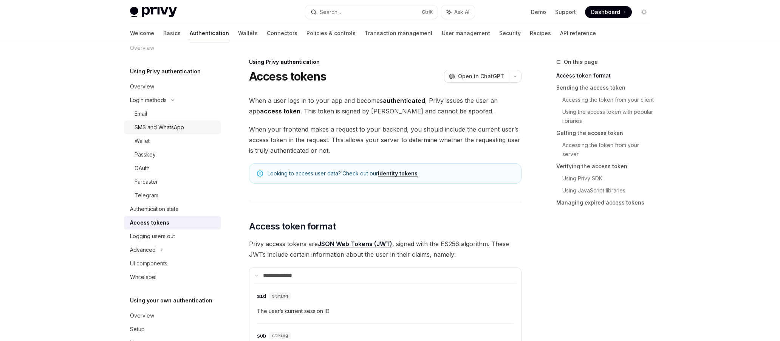
scroll to position [0, 0]
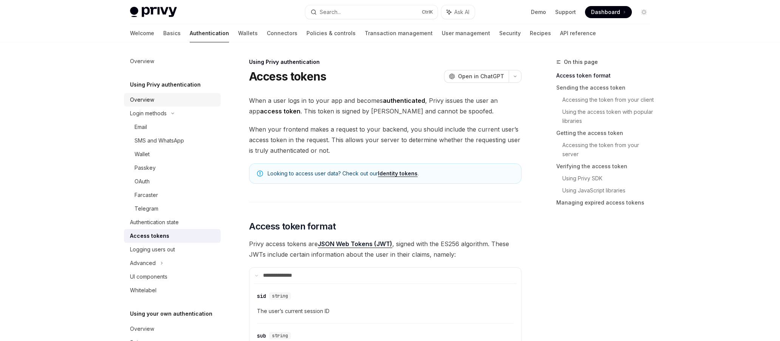
click at [153, 101] on div "Overview" at bounding box center [142, 99] width 24 height 9
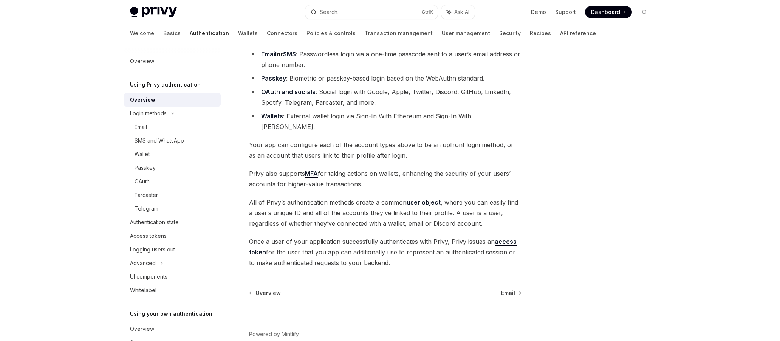
scroll to position [107, 0]
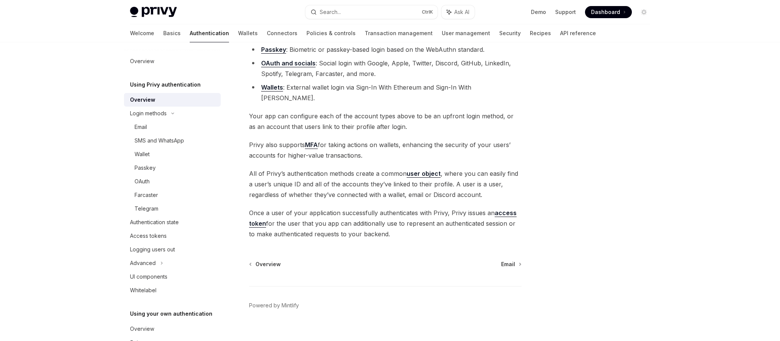
click at [181, 85] on h5 "Using Privy authentication" at bounding box center [165, 84] width 71 height 9
click at [134, 58] on div "Overview" at bounding box center [142, 61] width 24 height 9
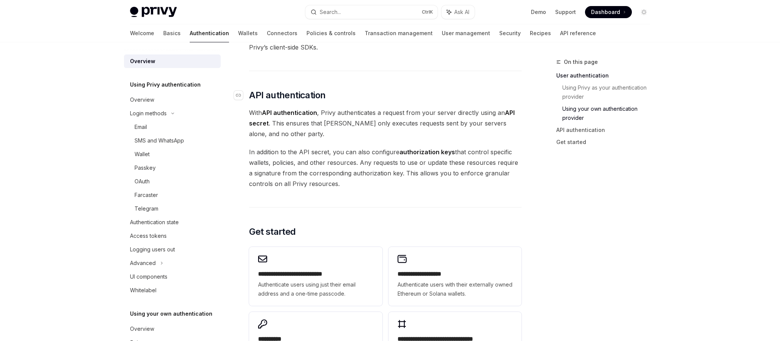
scroll to position [605, 0]
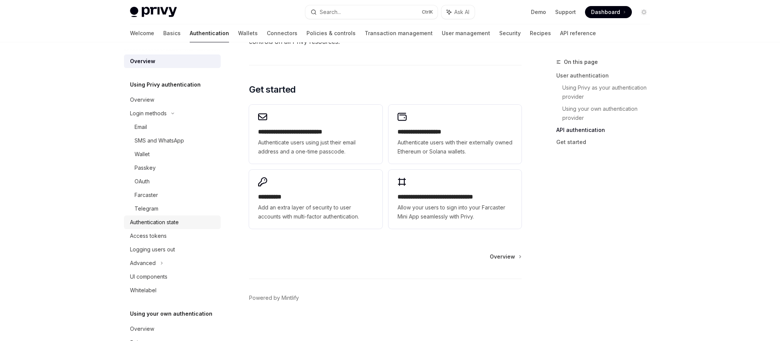
click at [181, 223] on div "Authentication state" at bounding box center [173, 222] width 86 height 9
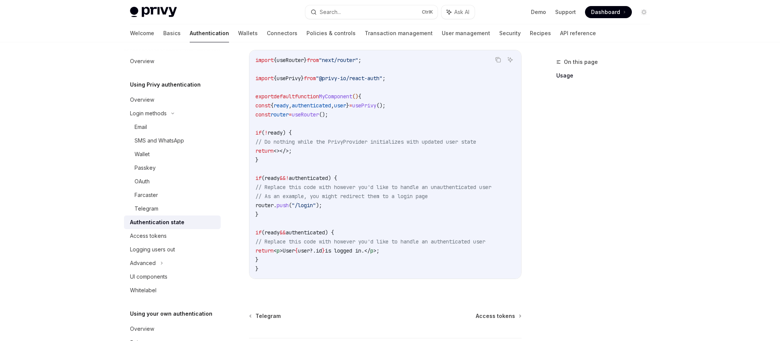
scroll to position [189, 0]
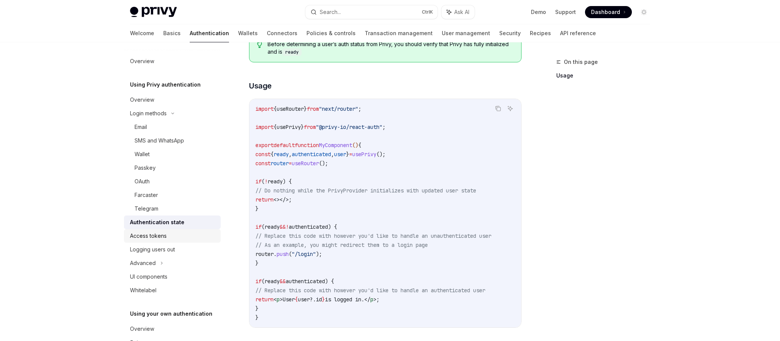
click at [160, 236] on div "Access tokens" at bounding box center [148, 235] width 37 height 9
type textarea "*"
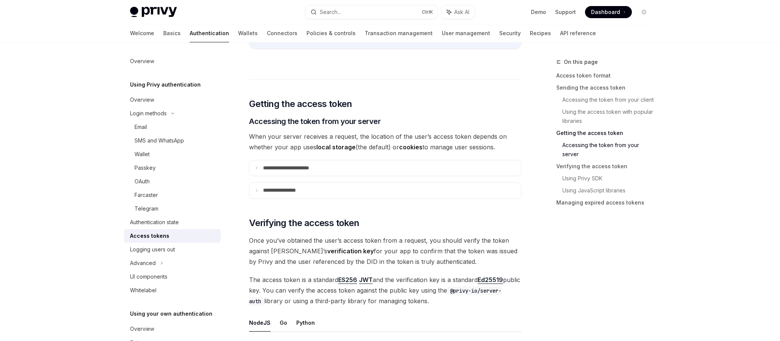
scroll to position [983, 0]
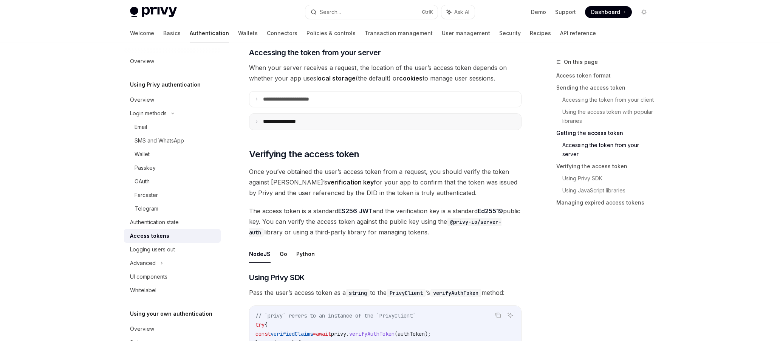
click at [331, 129] on summary "**********" at bounding box center [386, 122] width 272 height 16
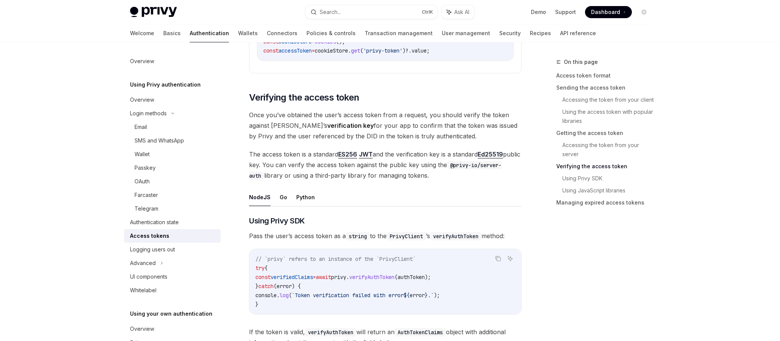
scroll to position [1210, 0]
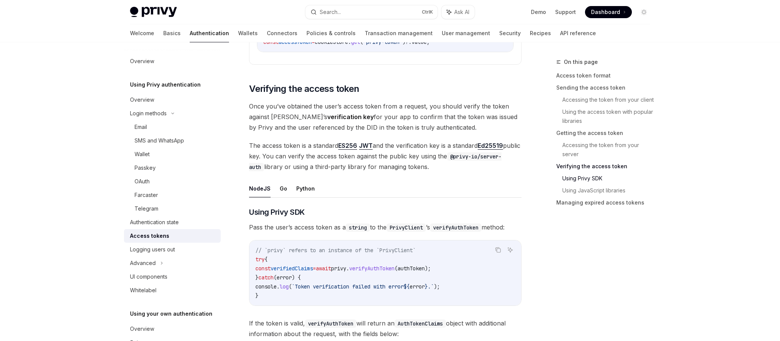
click at [426, 229] on code "PrivyClient" at bounding box center [406, 227] width 39 height 8
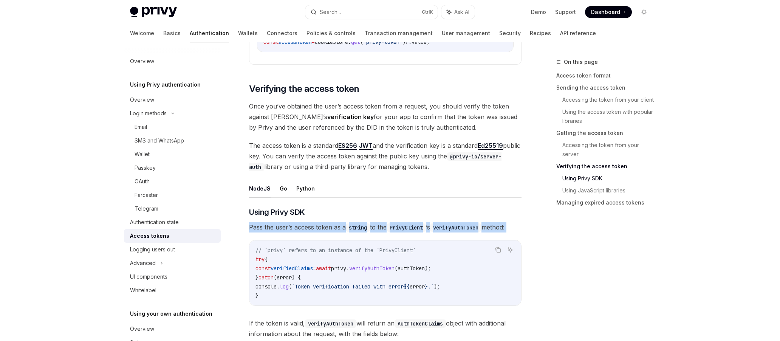
click at [426, 228] on code "PrivyClient" at bounding box center [406, 227] width 39 height 8
click at [380, 229] on span "Pass the user’s access token as a string to the PrivyClient ’s verifyAuthToken …" at bounding box center [385, 227] width 273 height 11
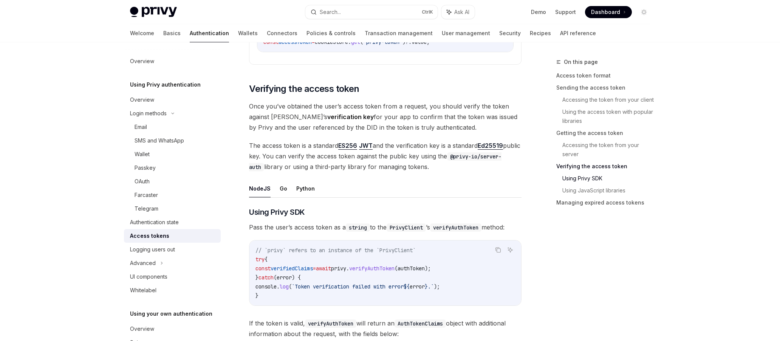
click at [312, 226] on span "Pass the user’s access token as a string to the PrivyClient ’s verifyAuthToken …" at bounding box center [385, 227] width 273 height 11
click at [454, 150] on span "The access token is a standard ES256 JWT and the verification key is a standard…" at bounding box center [385, 156] width 273 height 32
click at [359, 166] on span "The access token is a standard ES256 JWT and the verification key is a standard…" at bounding box center [385, 156] width 273 height 32
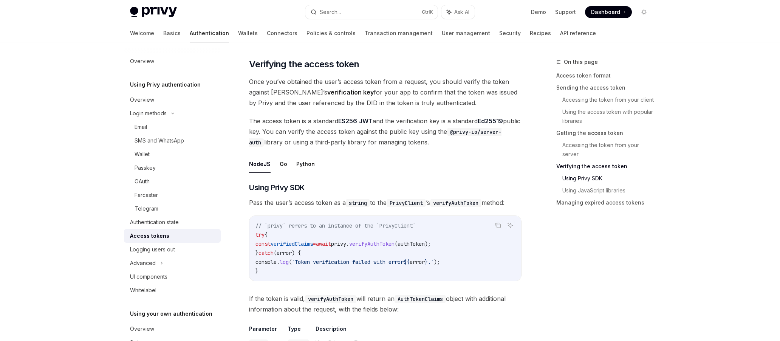
scroll to position [1248, 0]
